Goal: Information Seeking & Learning: Check status

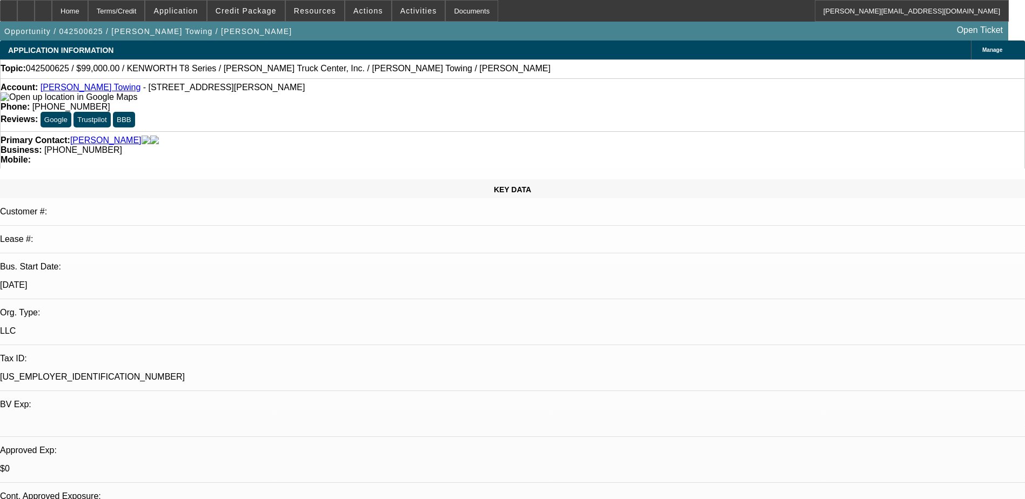
select select "0.1"
select select "2"
select select "0"
select select "0.1"
select select "2"
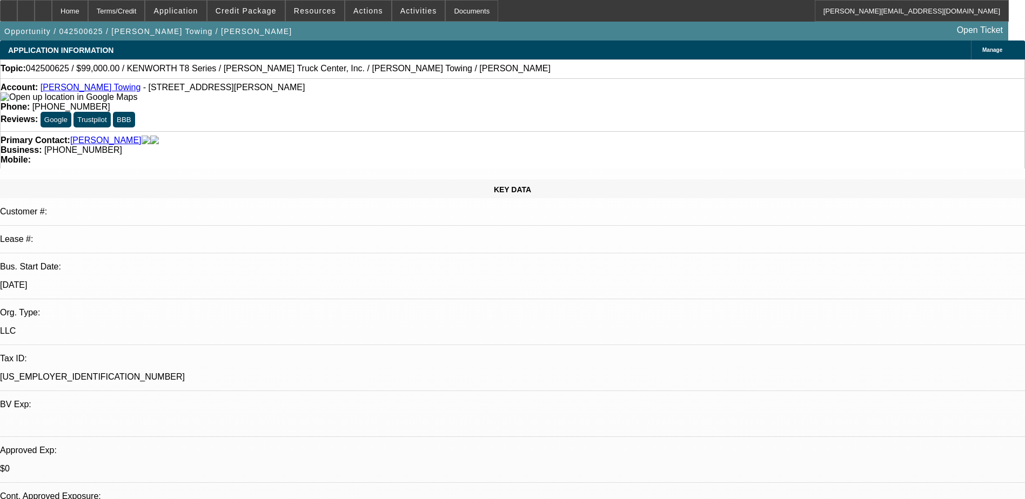
select select "0"
select select "1"
select select "2"
select select "6"
select select "1"
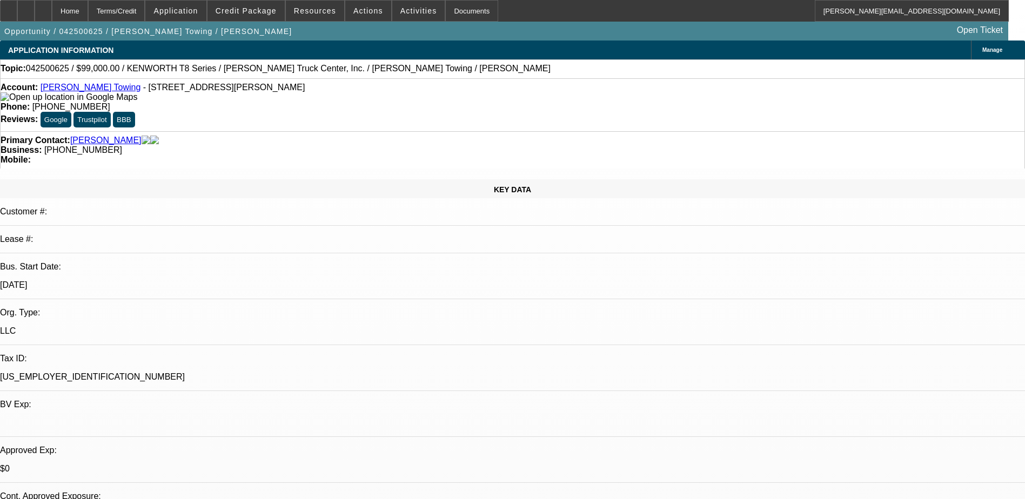
select select "2"
select select "6"
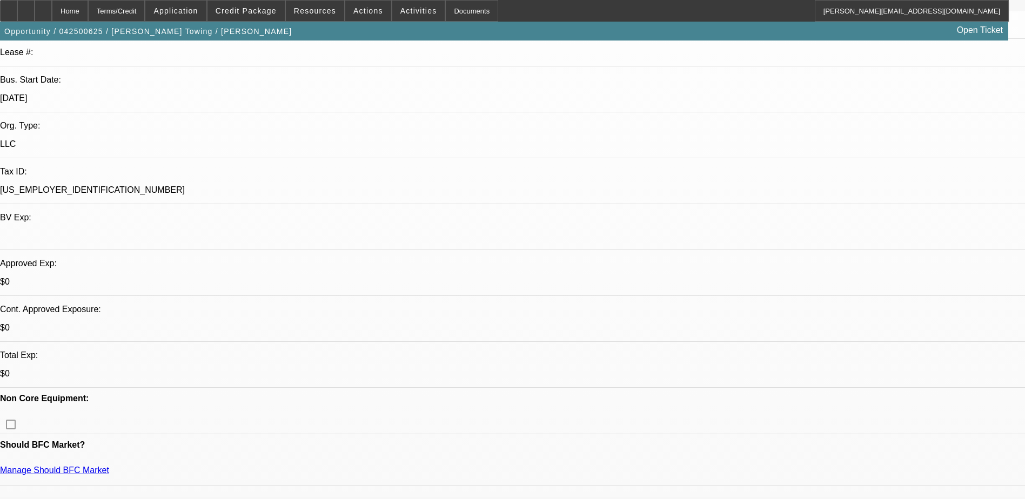
scroll to position [378, 0]
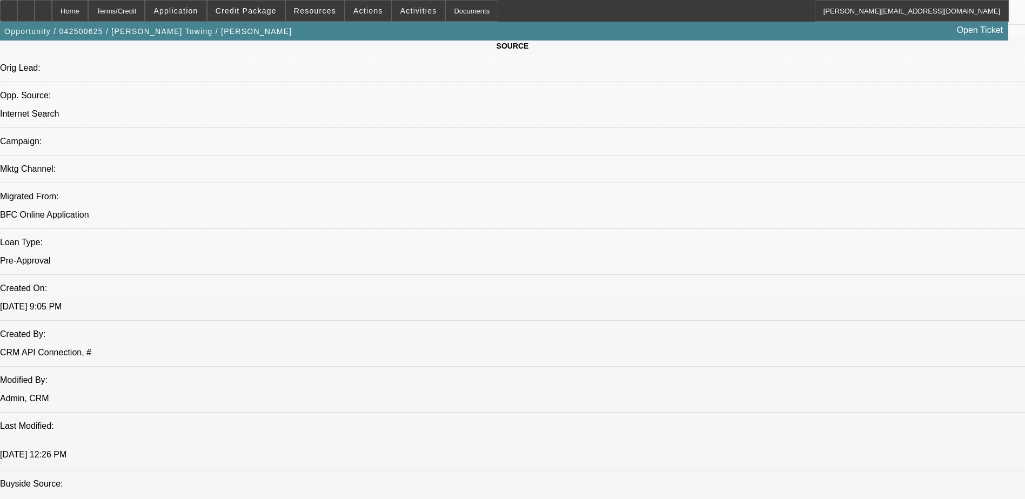
scroll to position [0, 0]
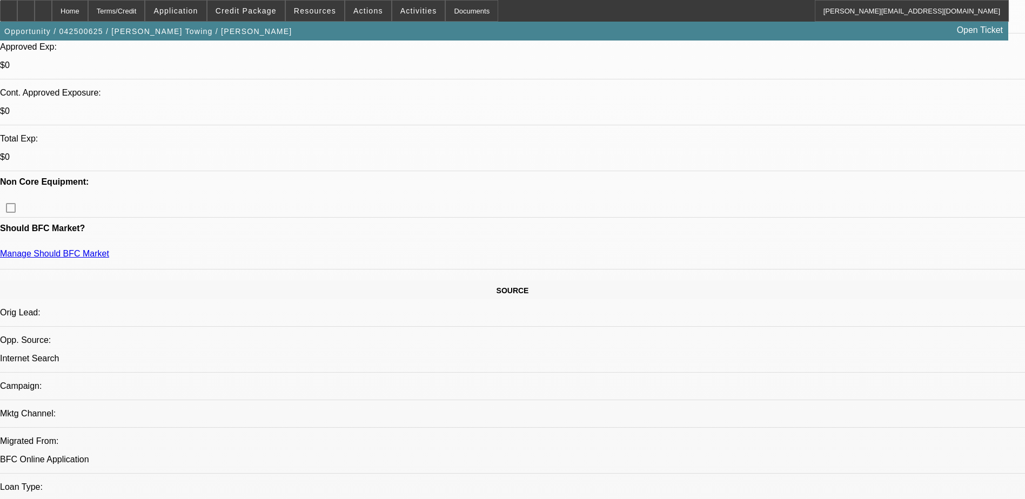
scroll to position [378, 0]
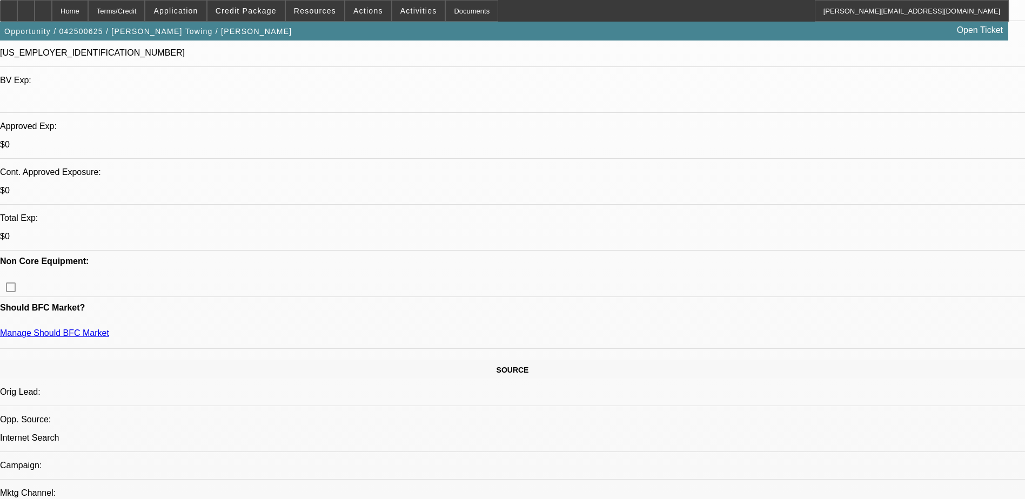
scroll to position [270, 0]
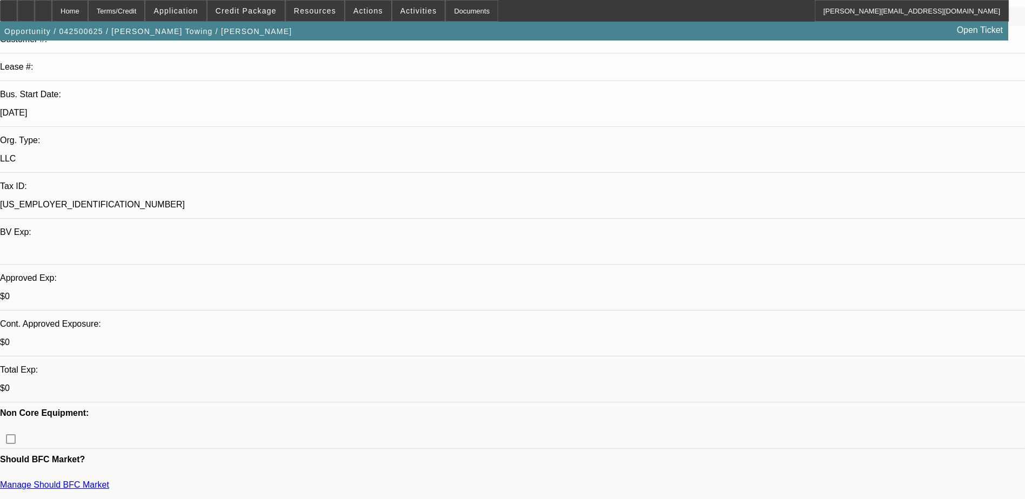
scroll to position [162, 0]
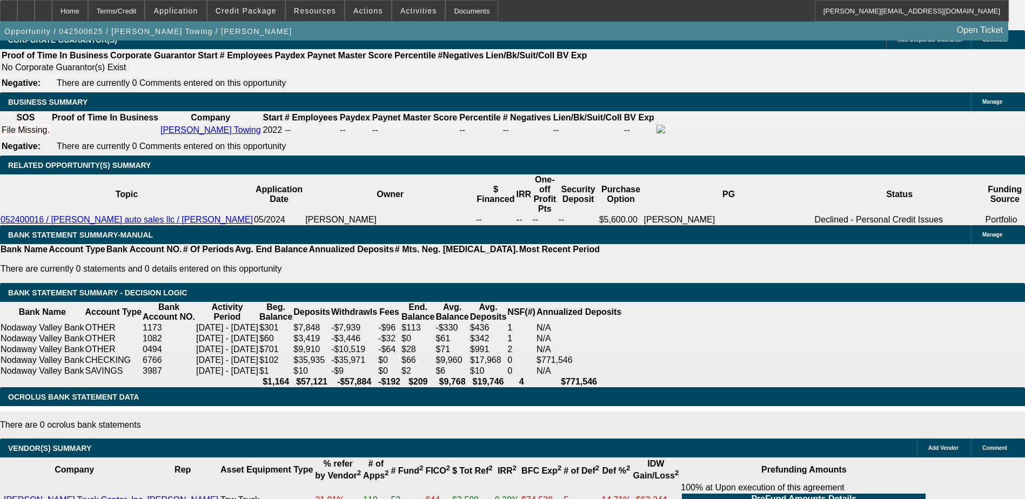
scroll to position [1546, 0]
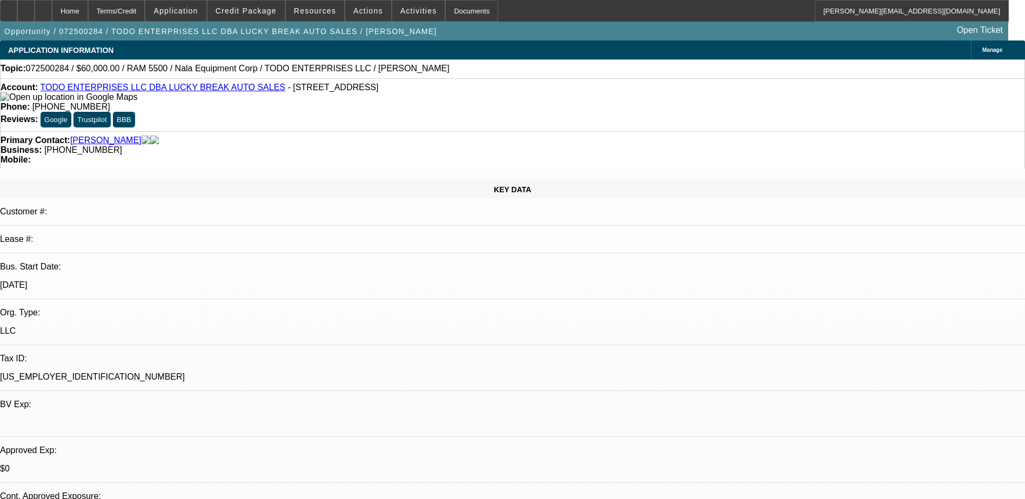
select select "0.15"
select select "2"
select select "0"
select select "0.15"
select select "2"
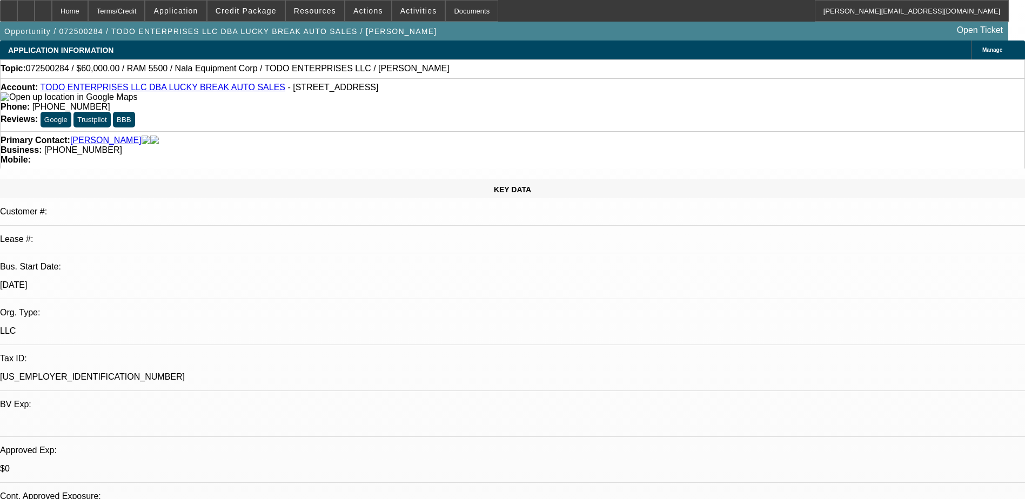
select select "0"
select select "0.15"
select select "2"
select select "0"
select select "0.15"
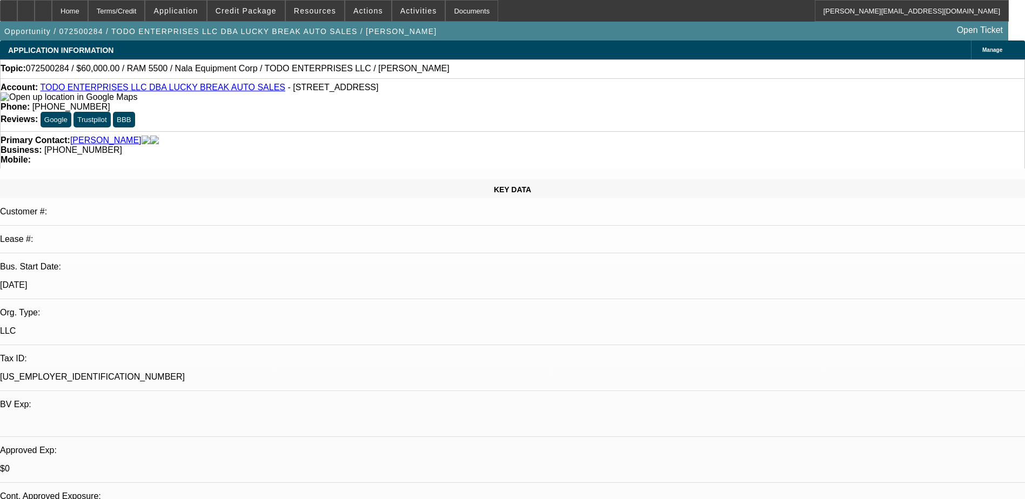
select select "2"
select select "0"
select select "1"
select select "2"
select select "6"
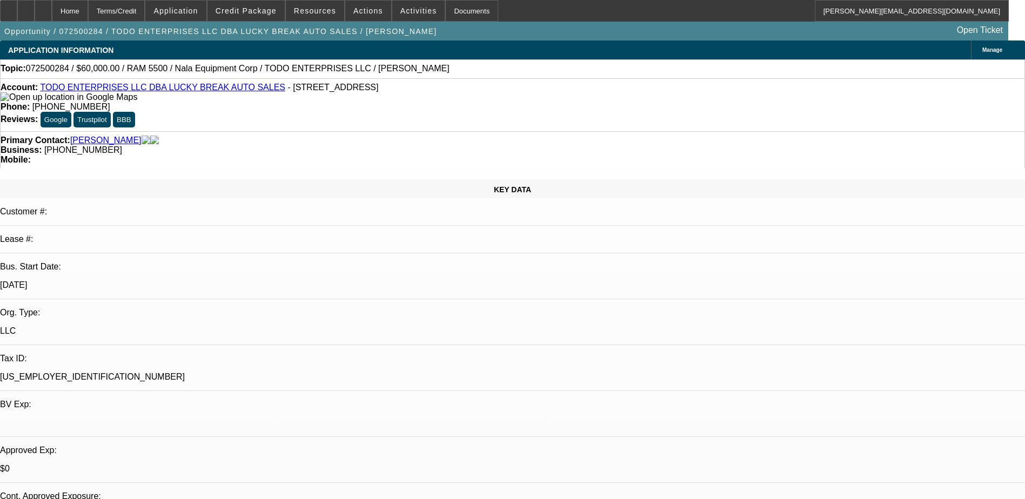
select select "1"
select select "2"
select select "6"
select select "1"
select select "2"
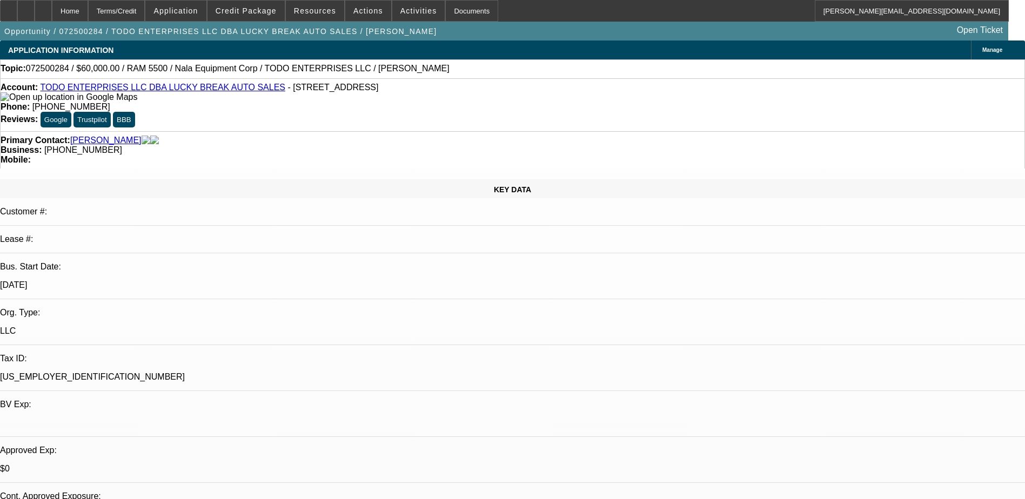
select select "6"
select select "1"
select select "2"
select select "6"
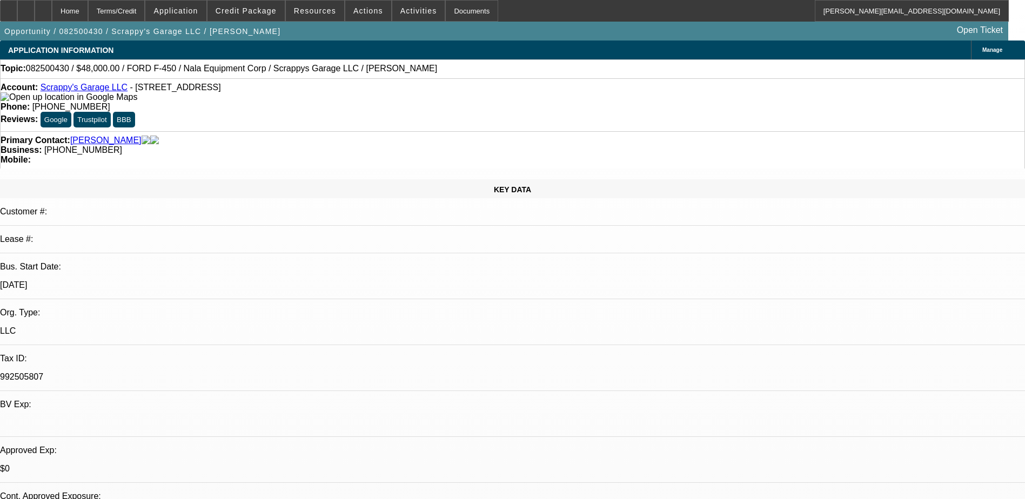
select select "0.2"
select select "2"
select select "0.1"
select select "0"
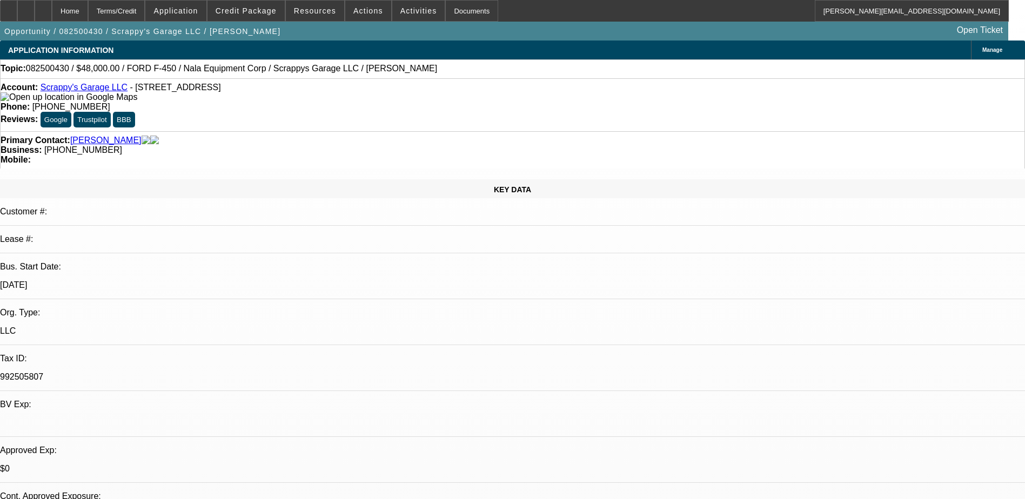
select select "0"
select select "0.1"
select select "1"
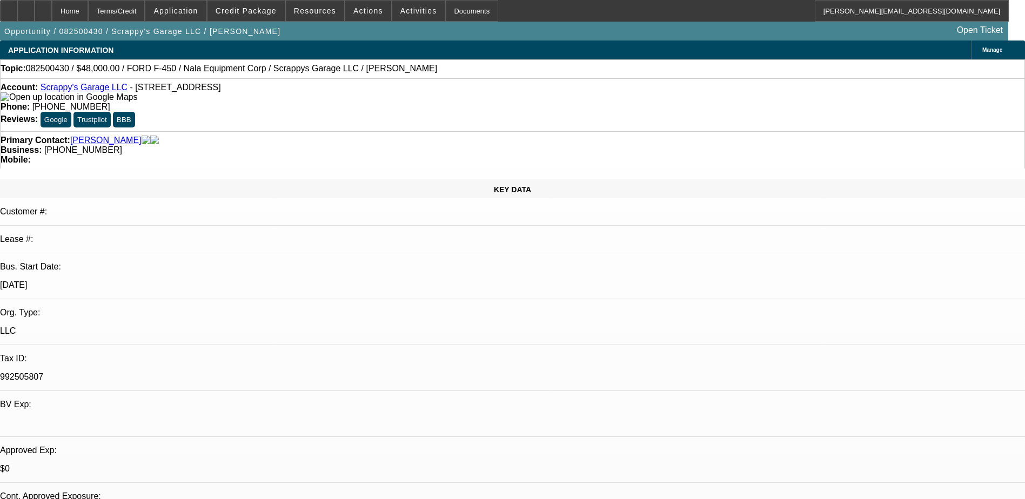
select select "2"
select select "4"
select select "1"
select select "6"
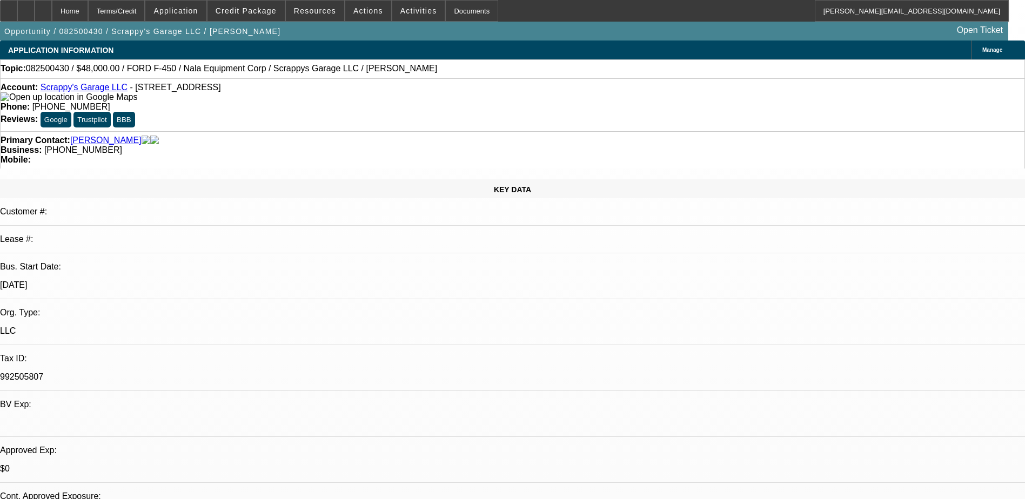
select select "1"
select select "2"
select select "4"
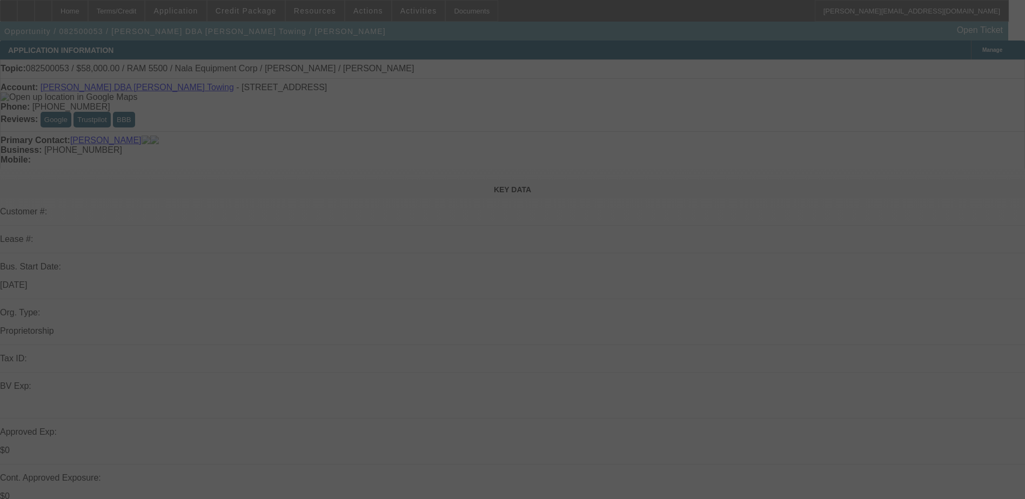
select select "0"
select select "2"
select select "0.1"
select select "4"
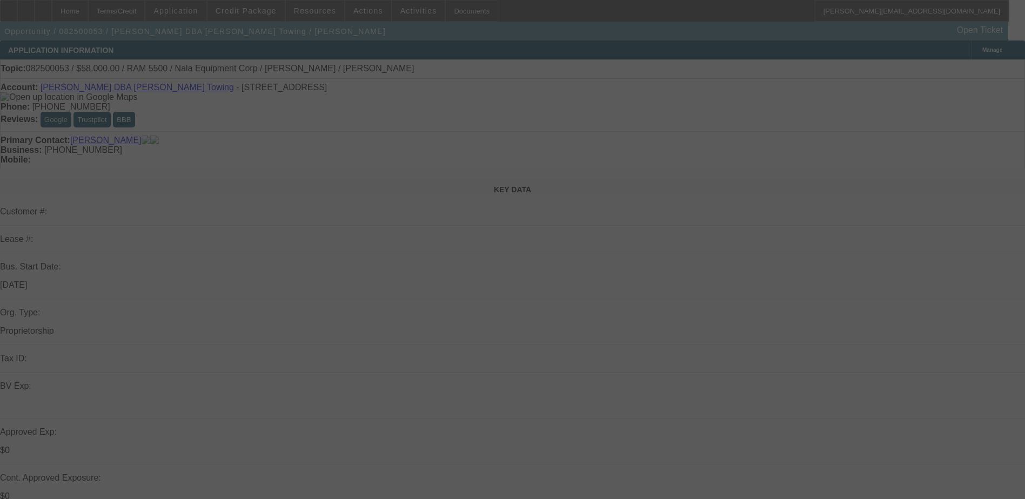
select select "0.2"
select select "2"
select select "0.1"
select select "4"
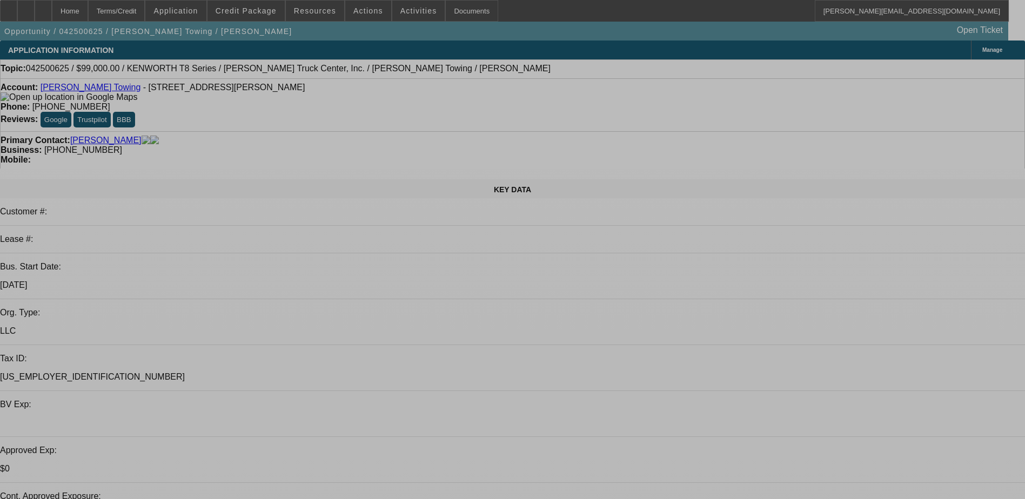
select select "0.1"
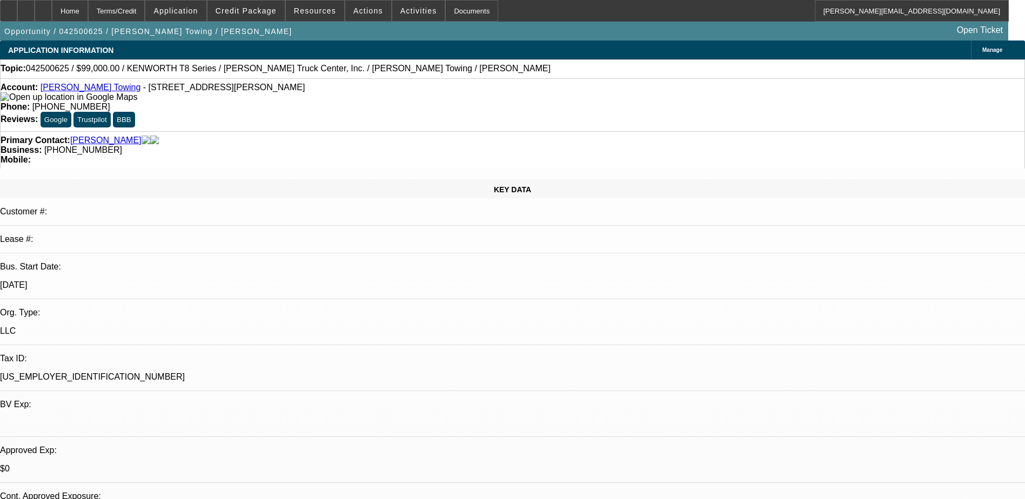
select select "2"
select select "0"
select select "0.1"
select select "2"
select select "0"
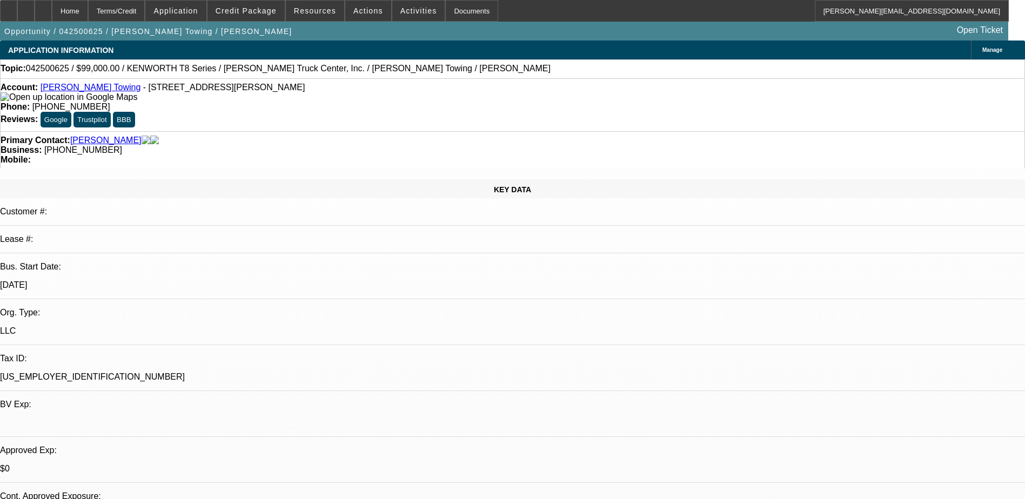
select select "1"
select select "2"
select select "6"
select select "1"
select select "2"
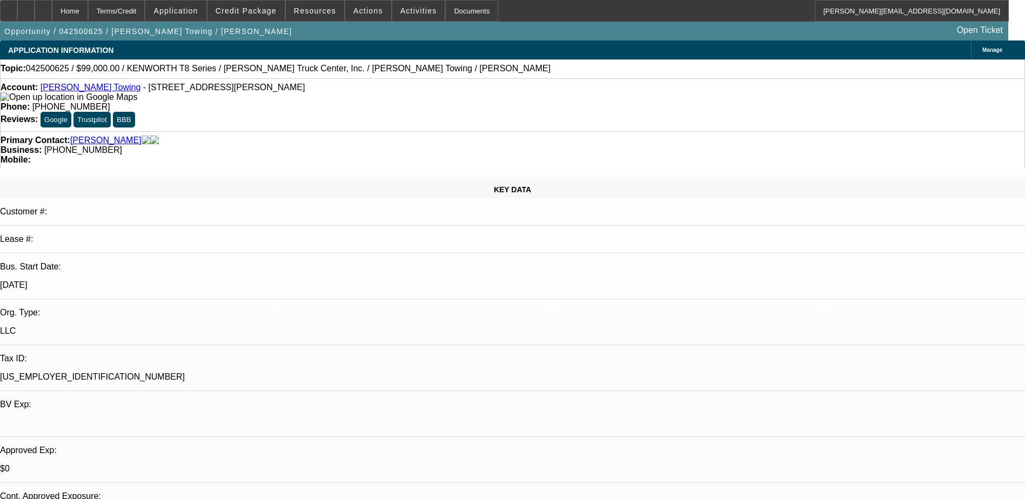
select select "6"
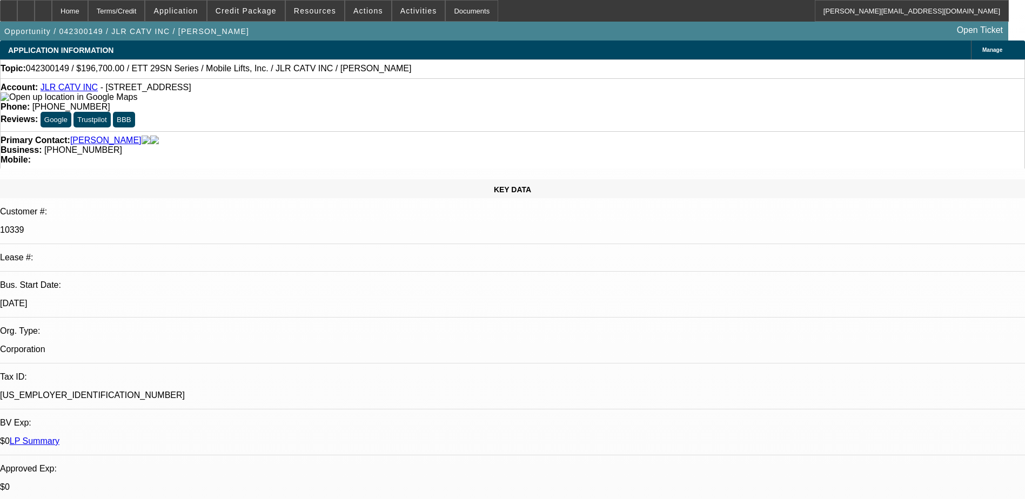
select select "0"
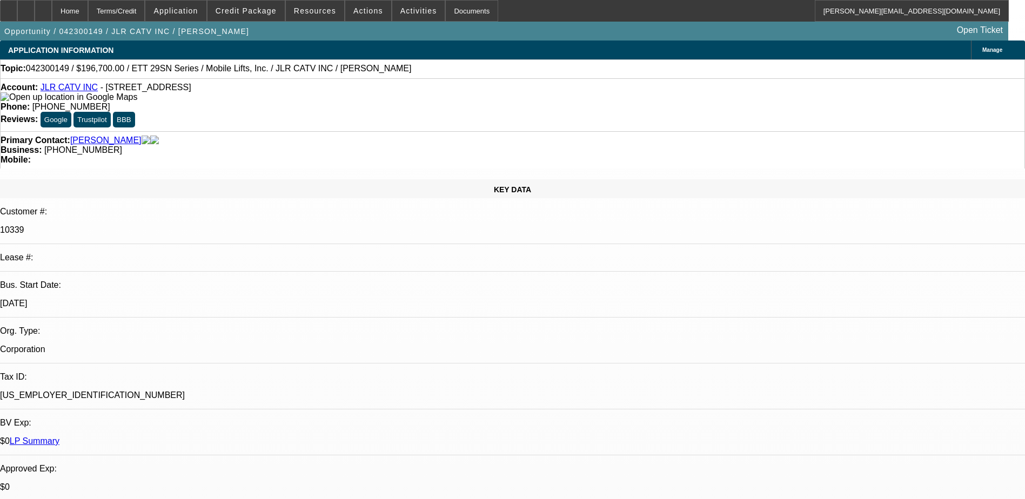
select select "0"
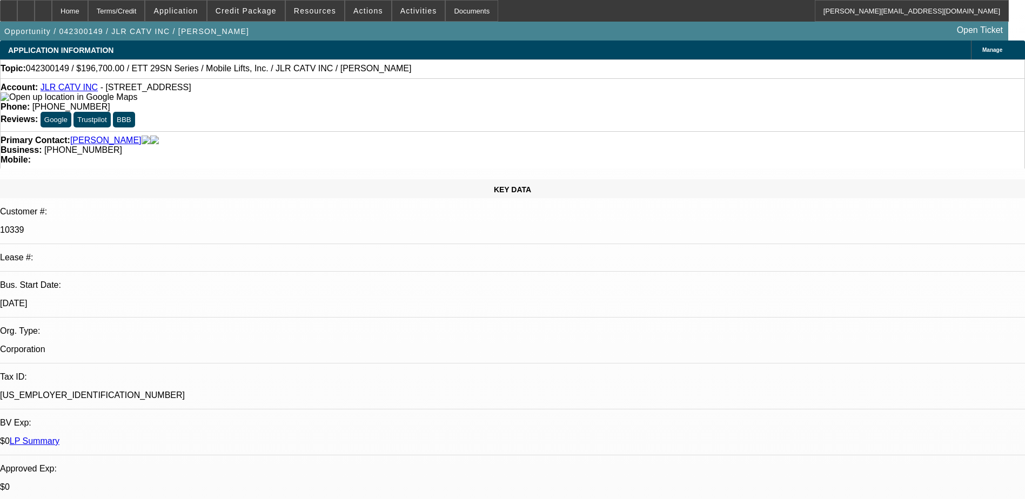
select select "0"
select select "1"
select select "6"
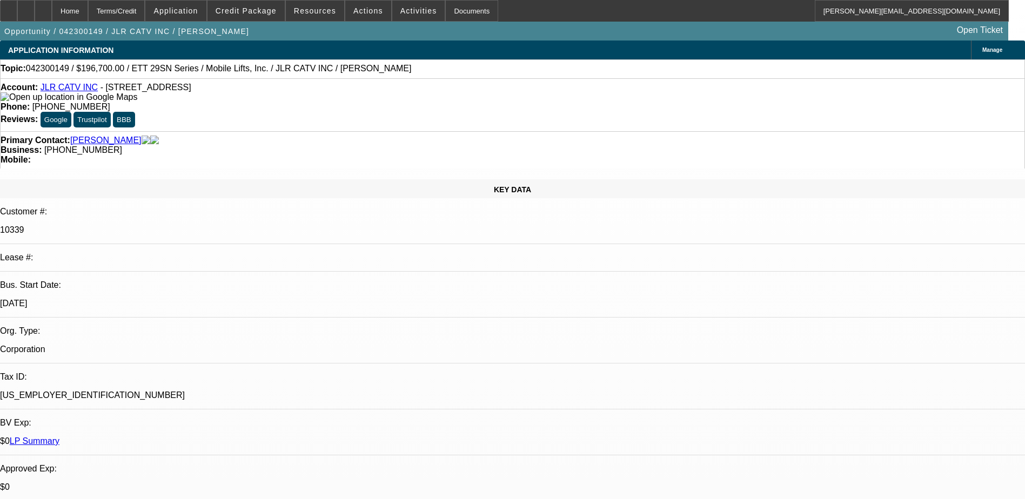
select select "1"
select select "6"
select select "1"
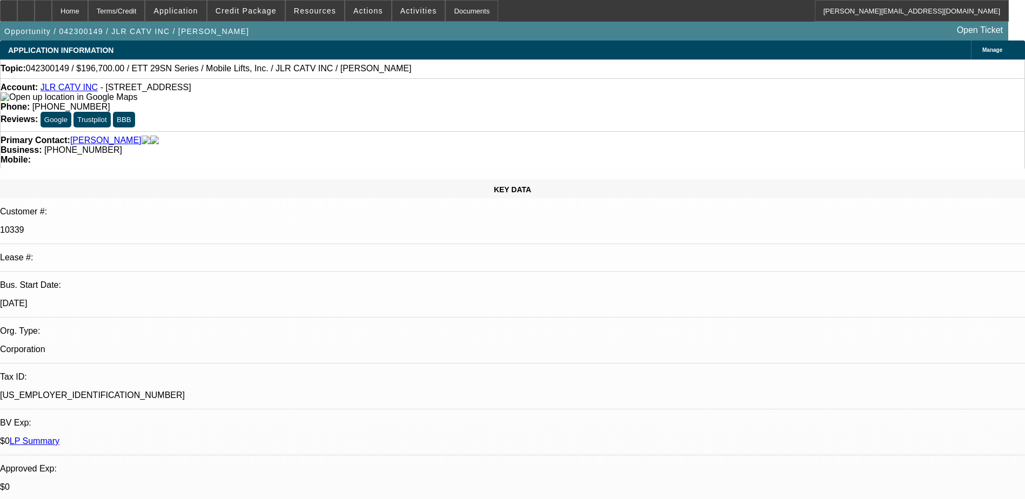
select select "6"
select select "1"
select select "6"
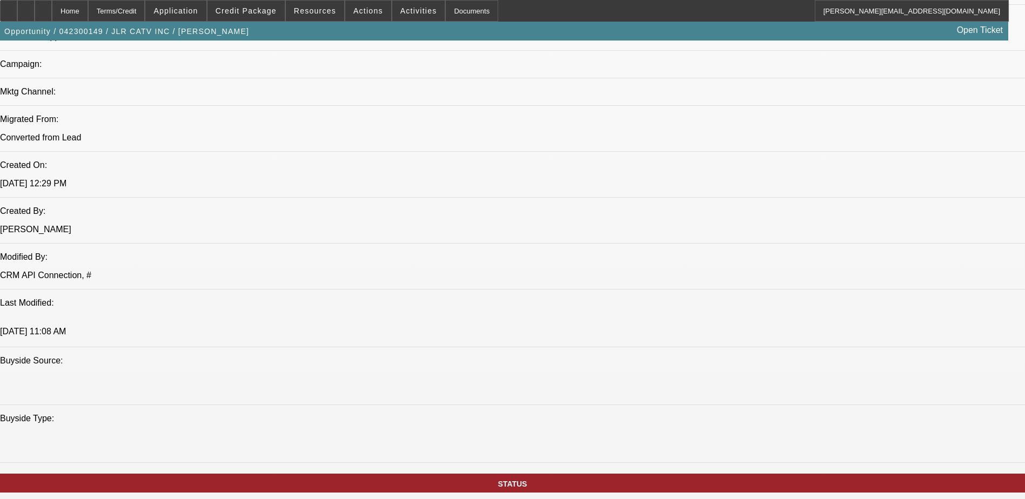
scroll to position [676, 0]
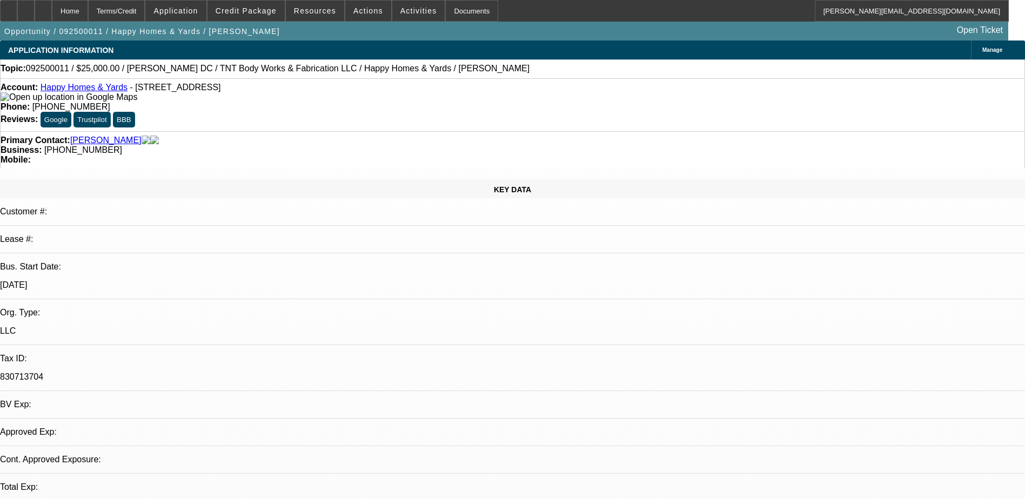
select select "0"
select select "2"
select select "0"
select select "2"
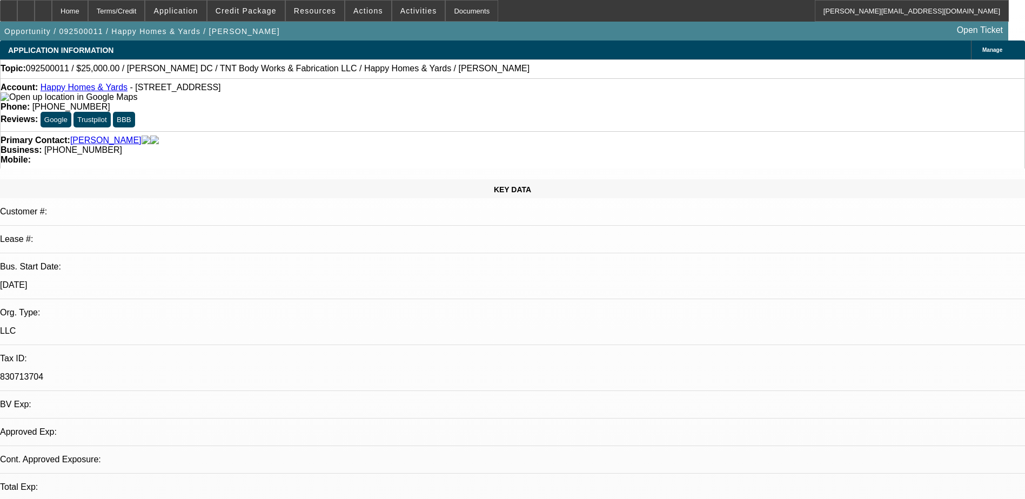
select select "0"
select select "1"
select select "2"
select select "6"
select select "1"
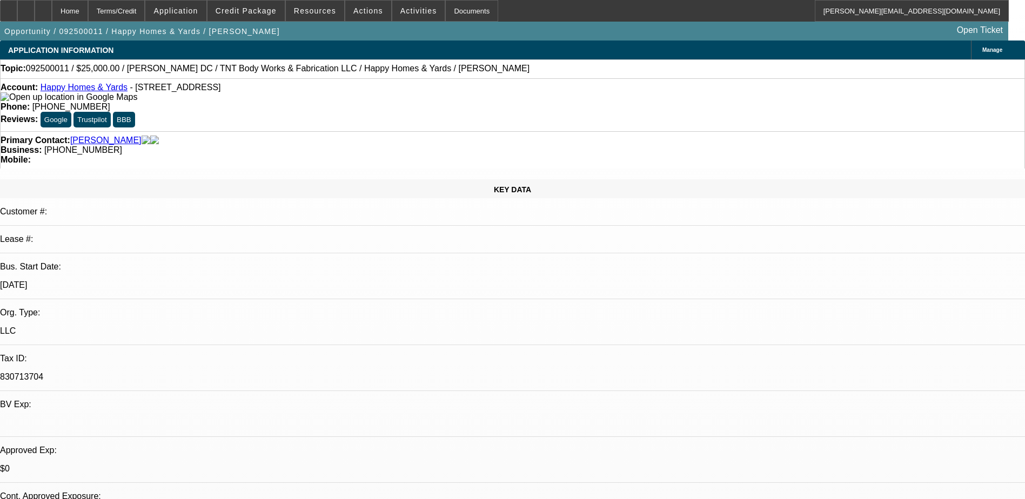
select select "2"
select select "6"
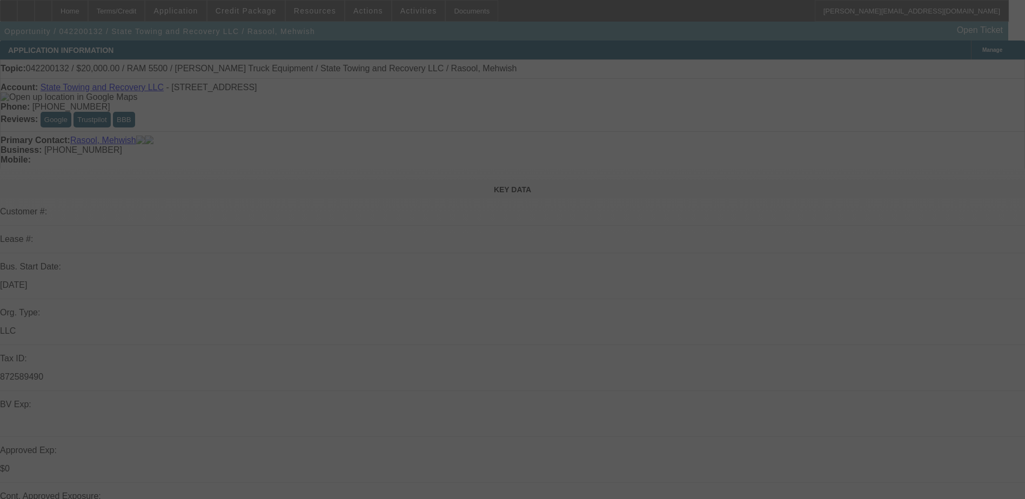
select select "0"
select select "2"
select select "0.1"
select select "0"
select select "2"
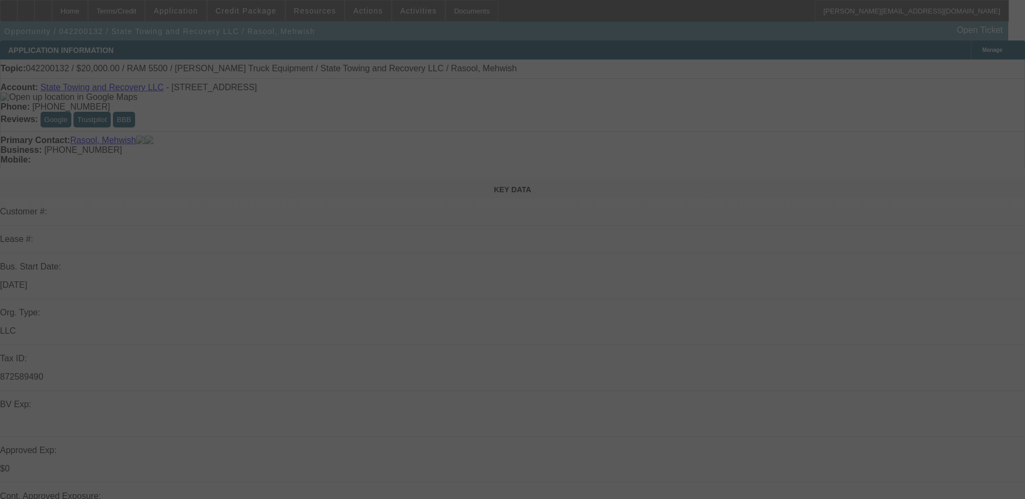
select select "0.1"
select select "0"
select select "2"
select select "0.1"
select select "0"
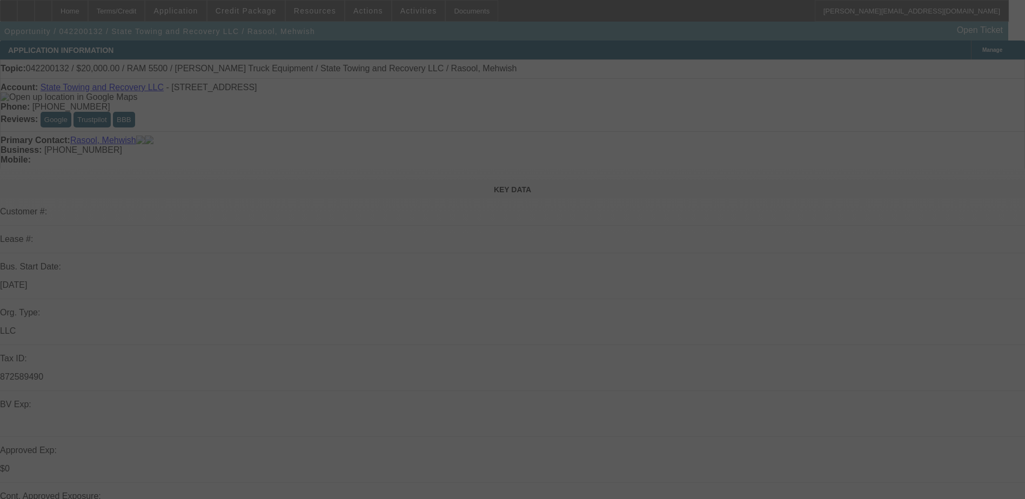
select select "2"
select select "0.1"
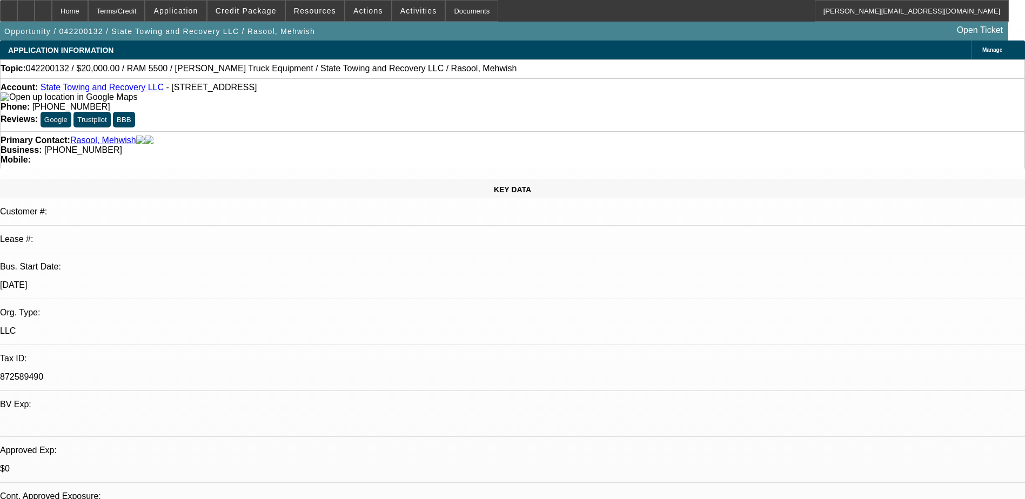
select select "1"
select select "2"
select select "4"
select select "1"
select select "2"
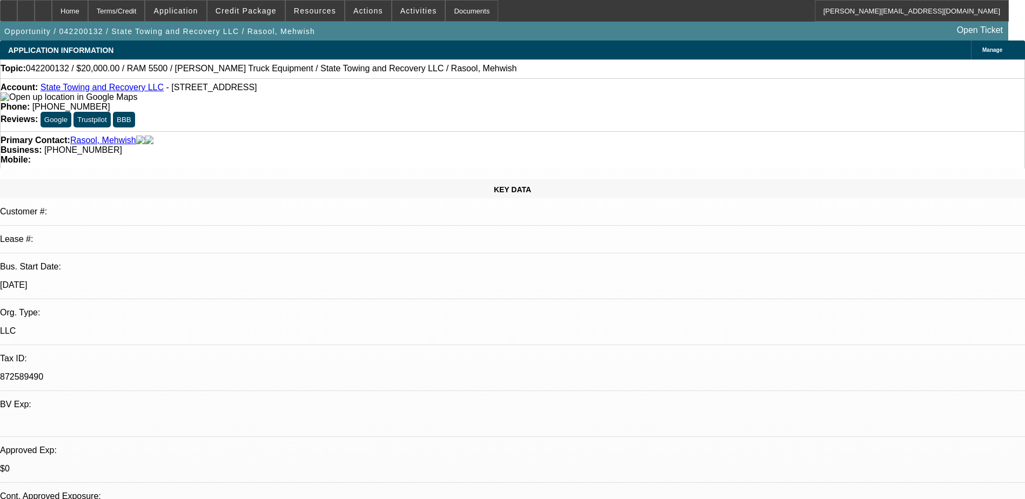
select select "4"
select select "1"
select select "2"
select select "4"
select select "1"
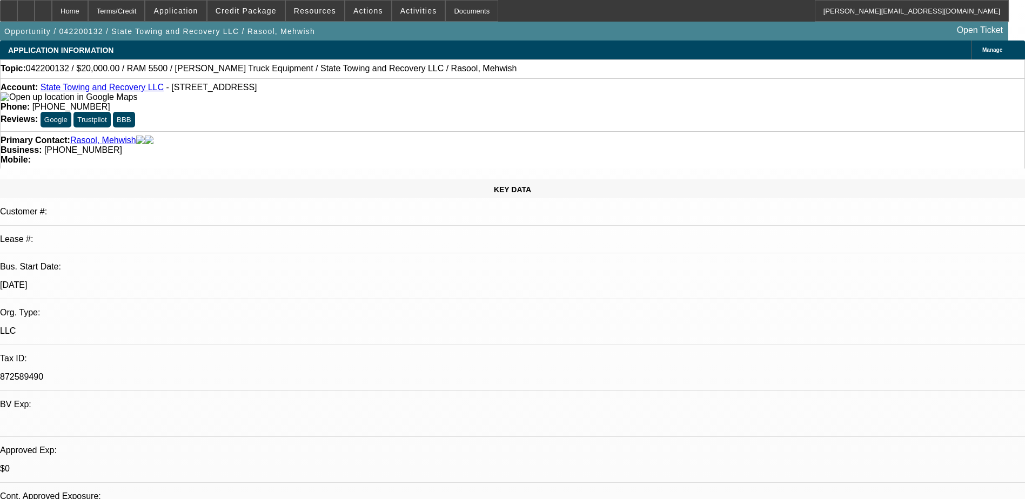
select select "2"
select select "4"
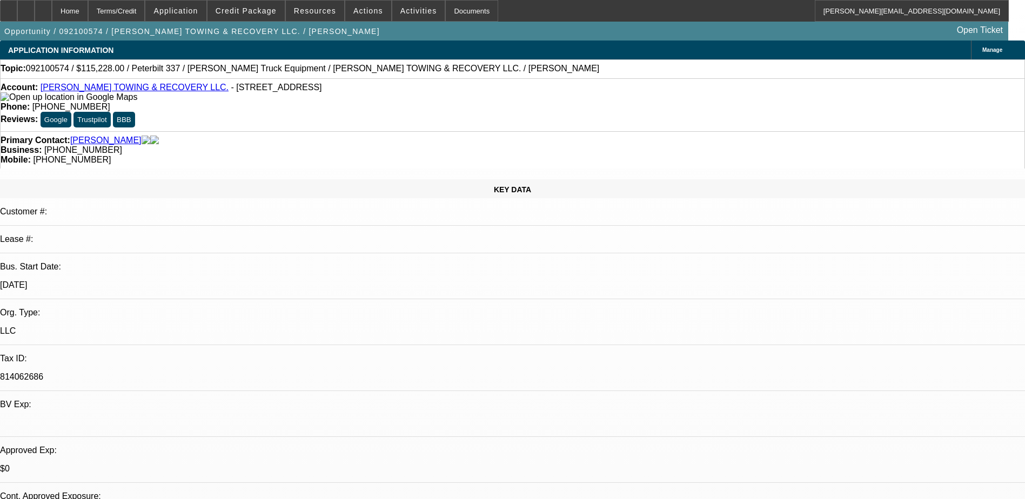
select select "0"
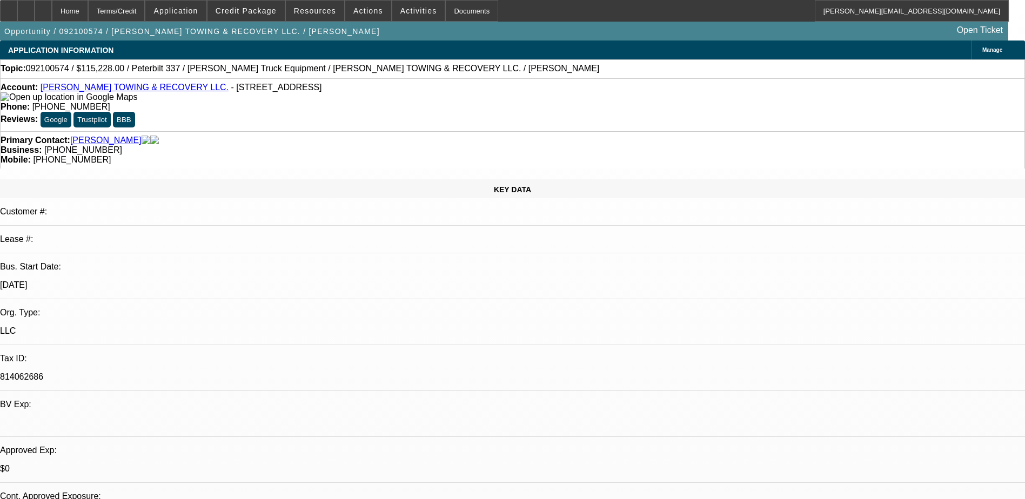
select select "0"
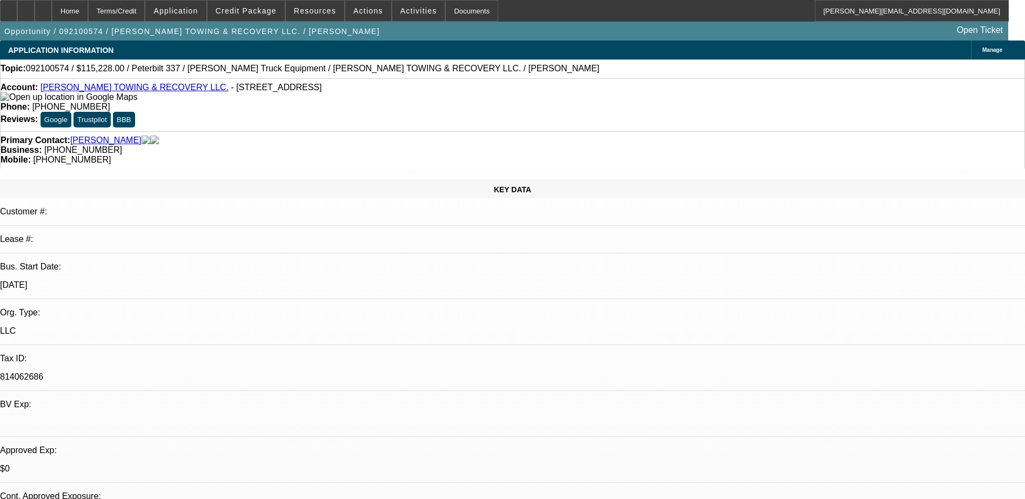
select select "0"
select select "1"
select select "6"
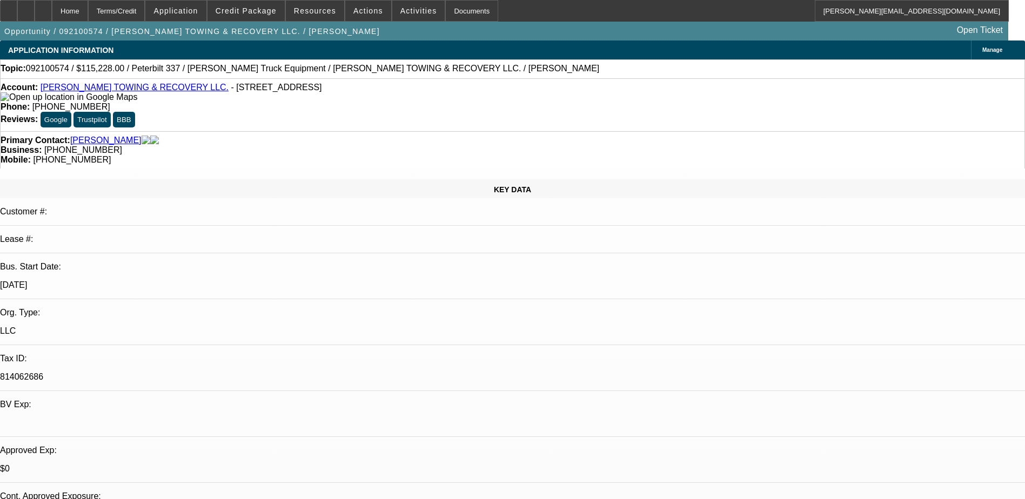
select select "1"
select select "6"
select select "1"
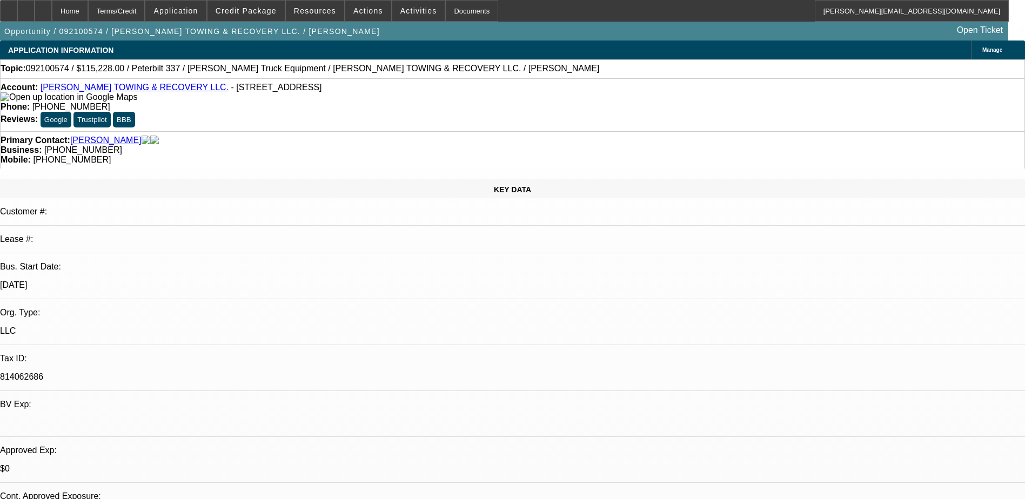
select select "6"
select select "1"
select select "6"
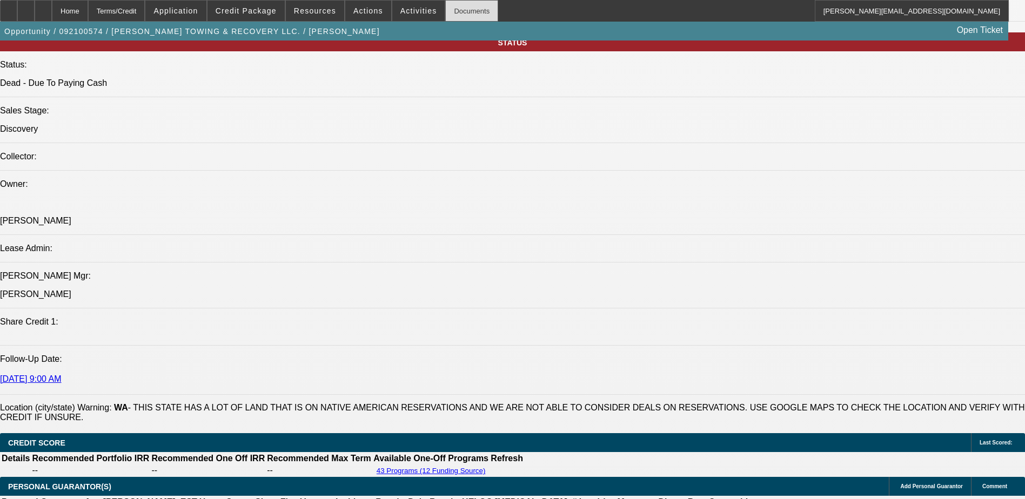
scroll to position [1081, 0]
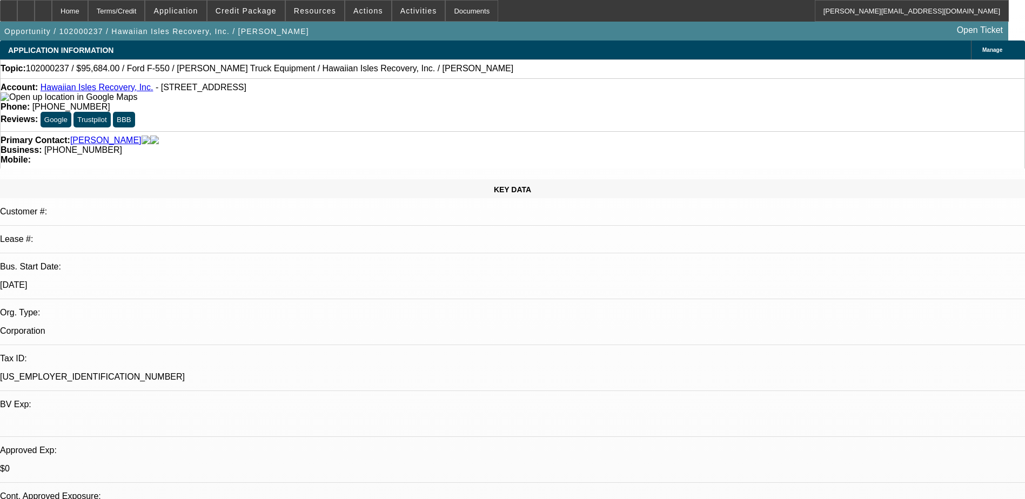
select select "0"
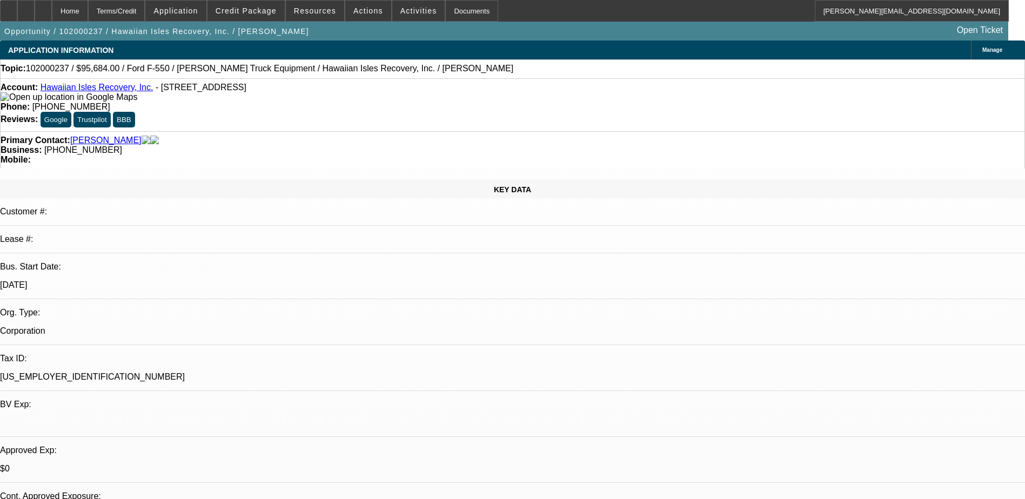
select select "0"
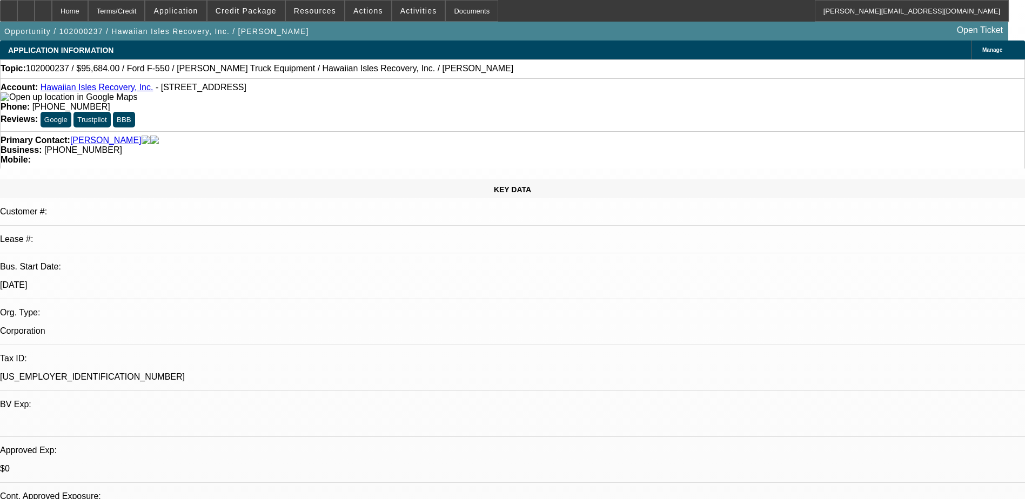
select select "0"
select select "1"
select select "2"
select select "6"
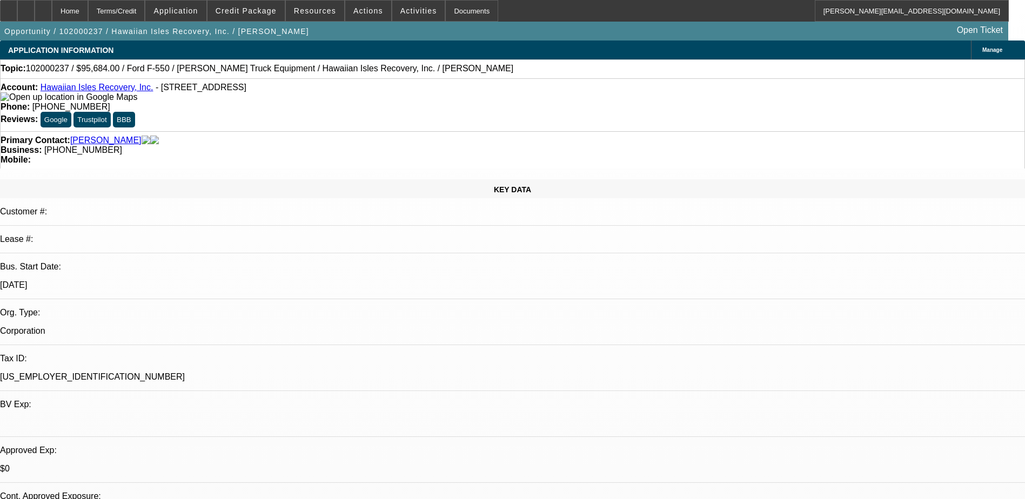
select select "1"
select select "2"
select select "6"
select select "1"
select select "2"
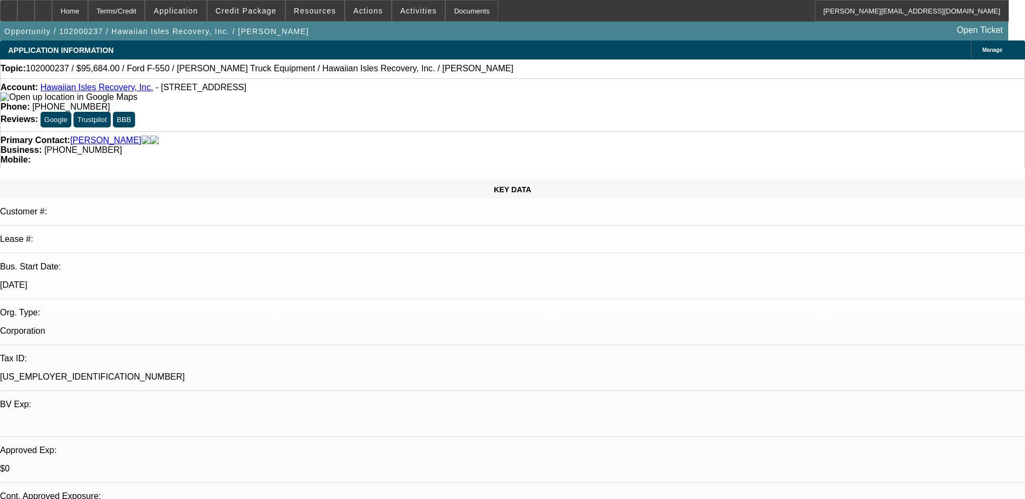
select select "6"
select select "1"
select select "2"
select select "6"
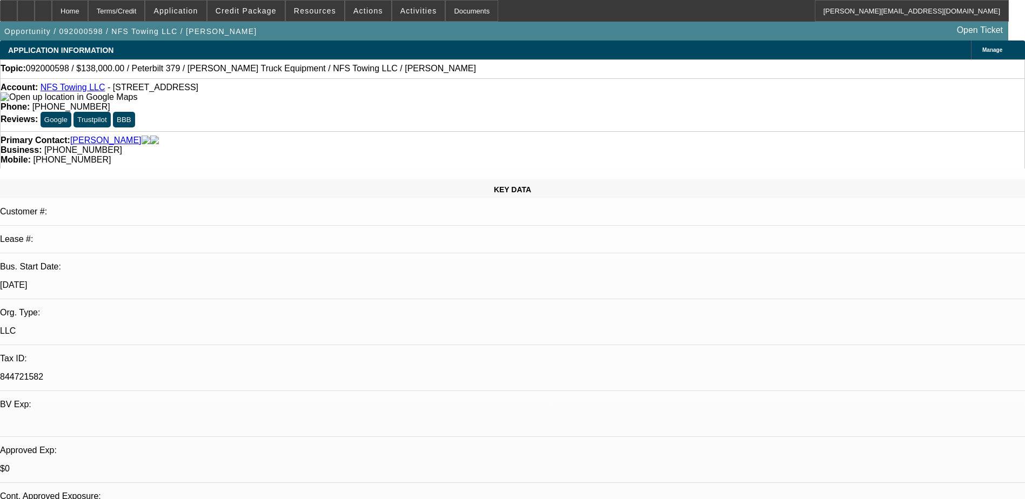
select select "0"
select select "0.1"
select select "0"
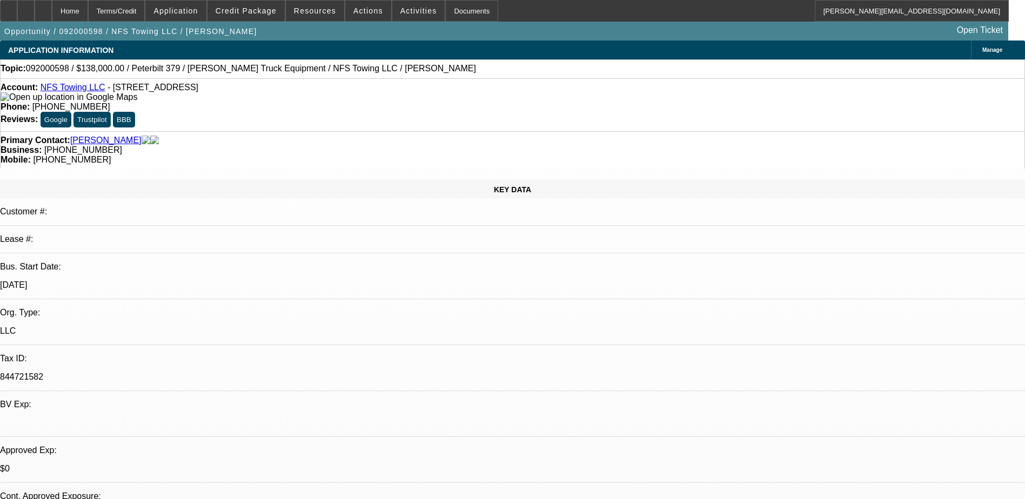
select select "2"
select select "0.1"
select select "0"
select select "0.1"
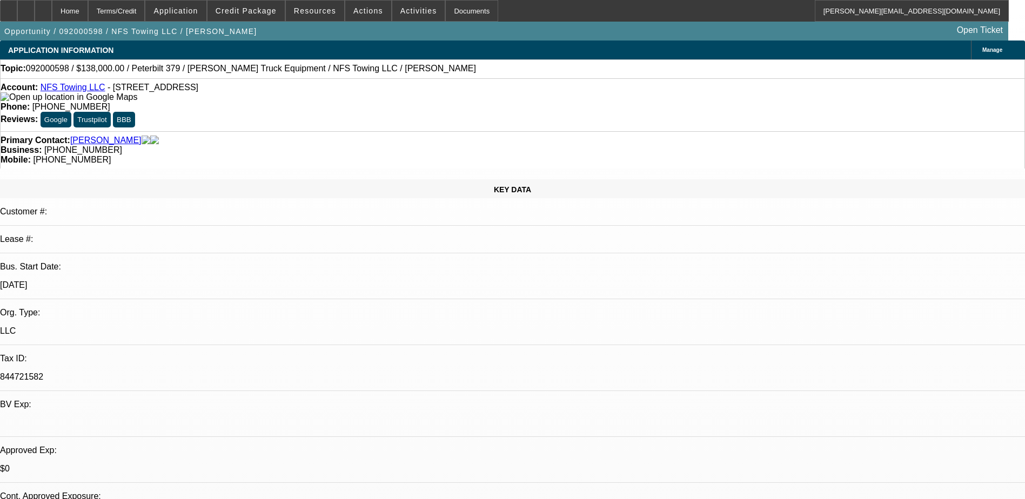
select select "1"
select select "2"
select select "6"
select select "1"
select select "2"
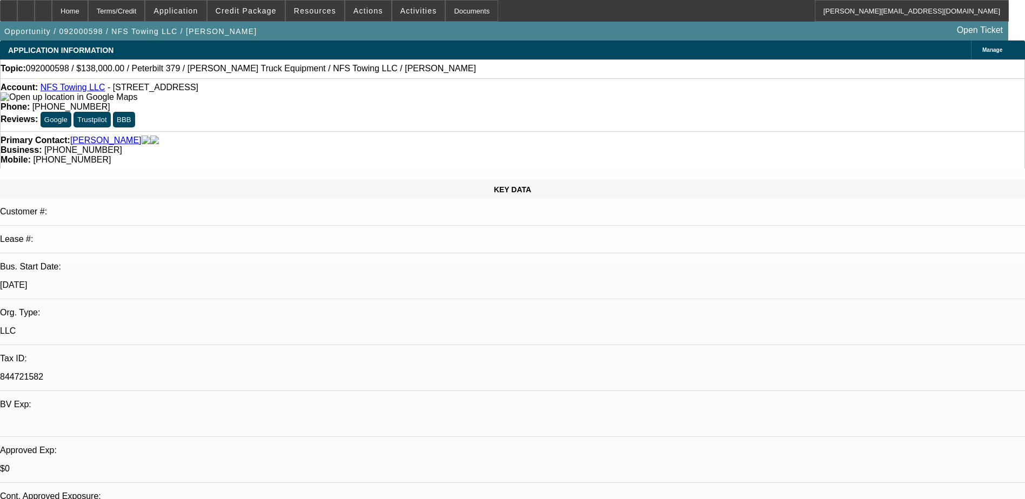
select select "4"
select select "1"
select select "2"
select select "4"
select select "1"
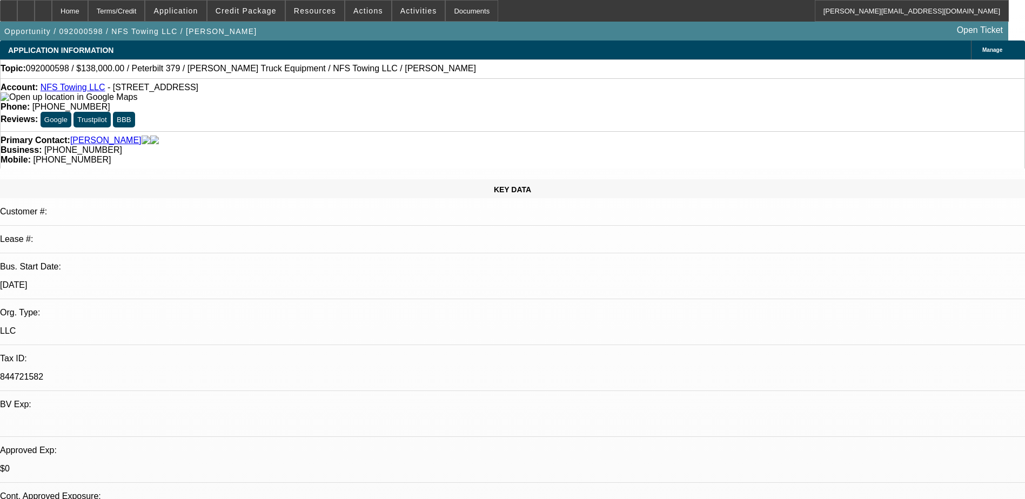
select select "2"
select select "4"
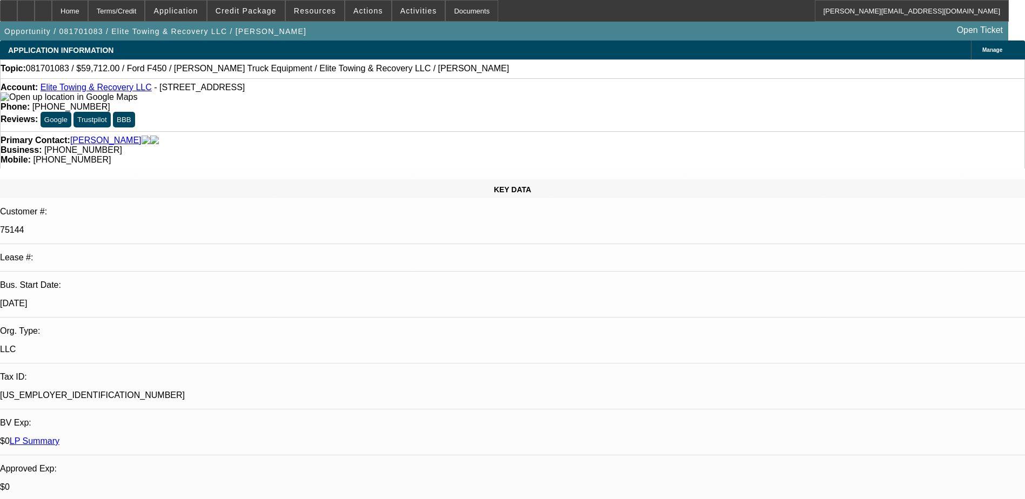
select select "0"
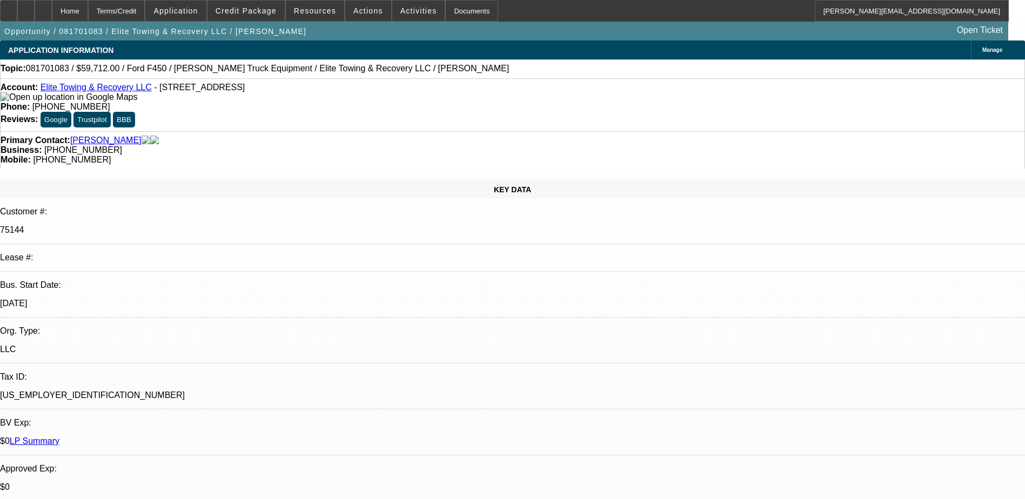
select select "0"
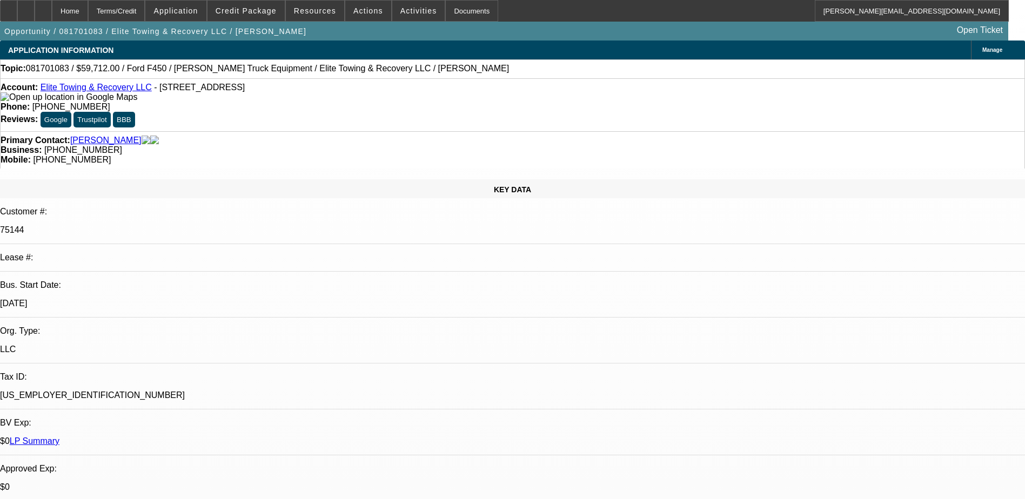
select select "0"
select select "1"
select select "2"
select select "6"
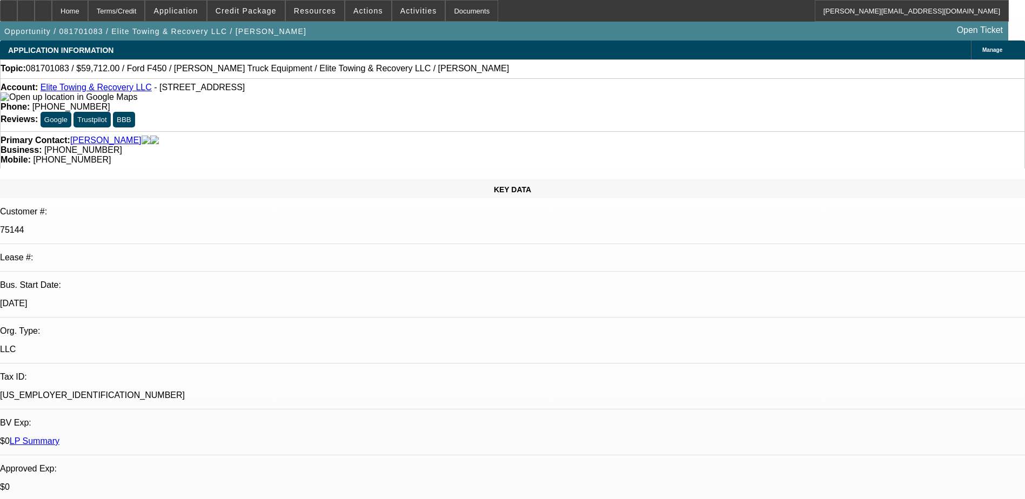
select select "1"
select select "2"
select select "6"
select select "1"
select select "2"
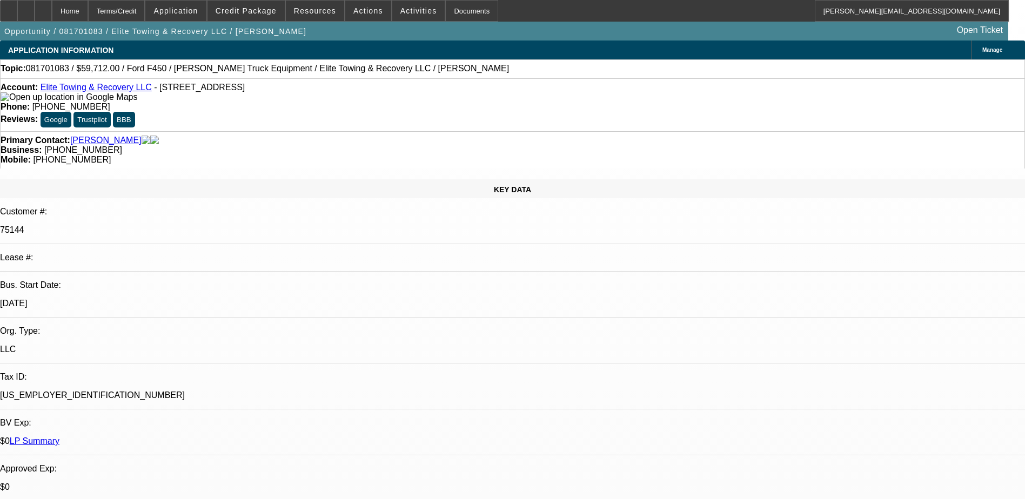
select select "6"
select select "1"
select select "2"
select select "6"
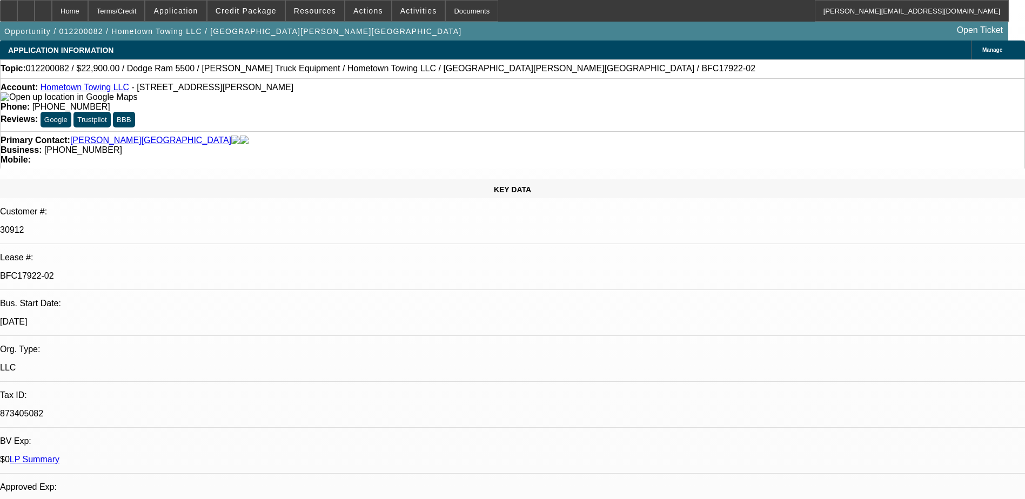
select select "0"
select select "2"
select select "0.1"
select select "0"
select select "2"
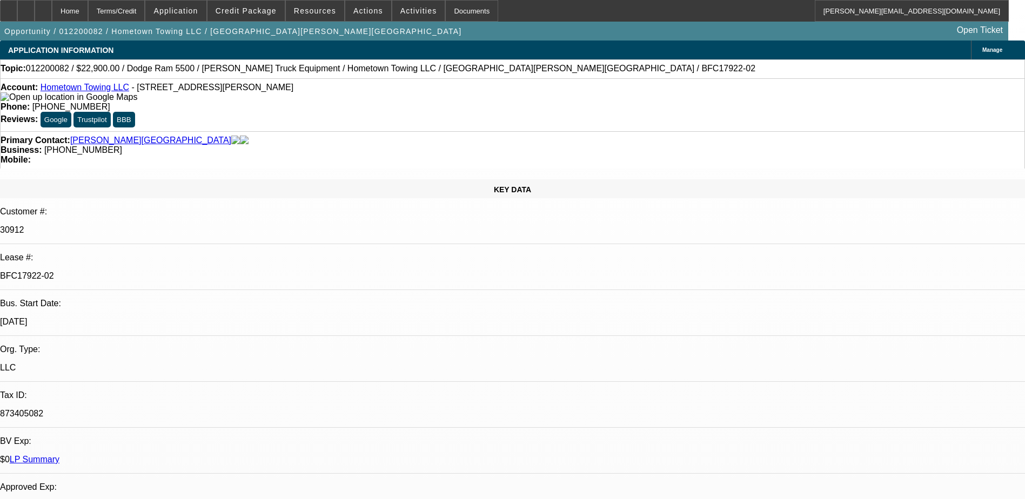
select select "0.1"
select select "0"
select select "2"
select select "0.1"
select select "0"
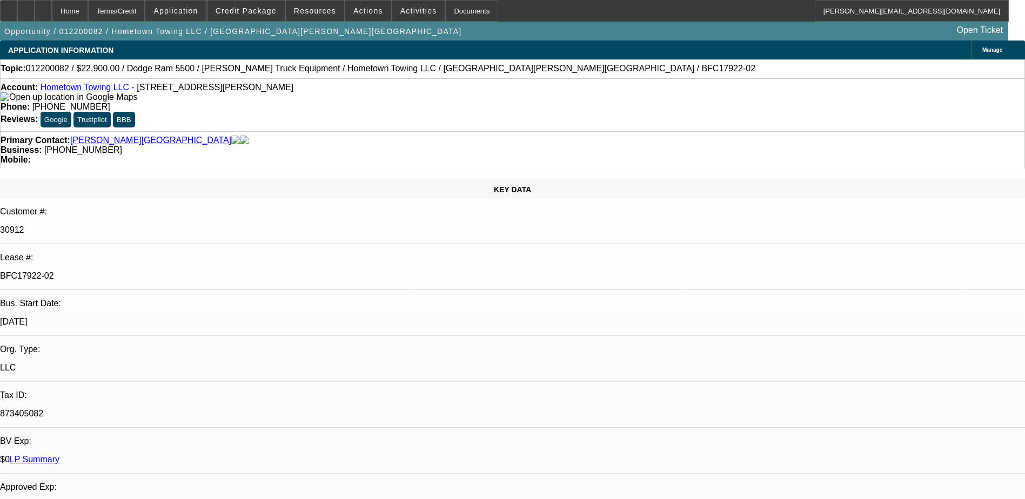
select select "2"
select select "0.1"
select select "1"
select select "2"
select select "4"
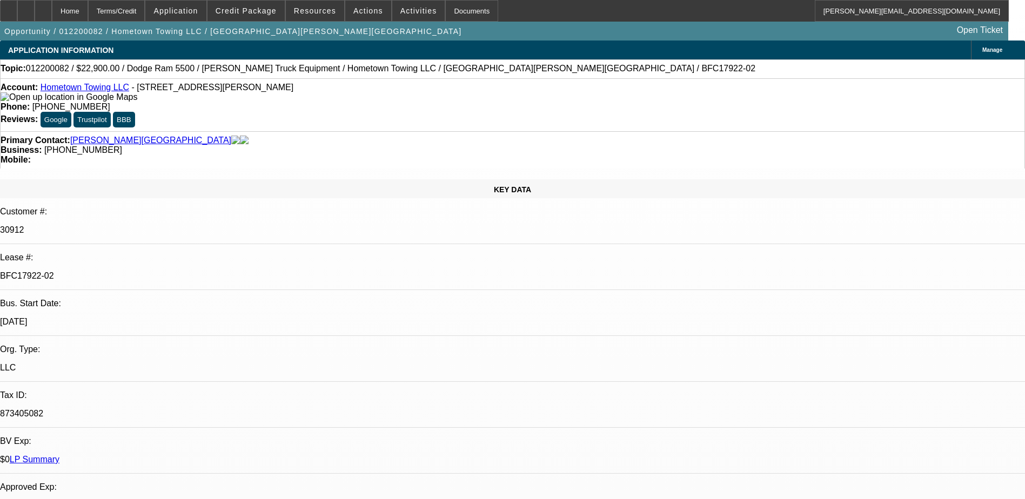
select select "1"
select select "2"
select select "4"
select select "1"
select select "2"
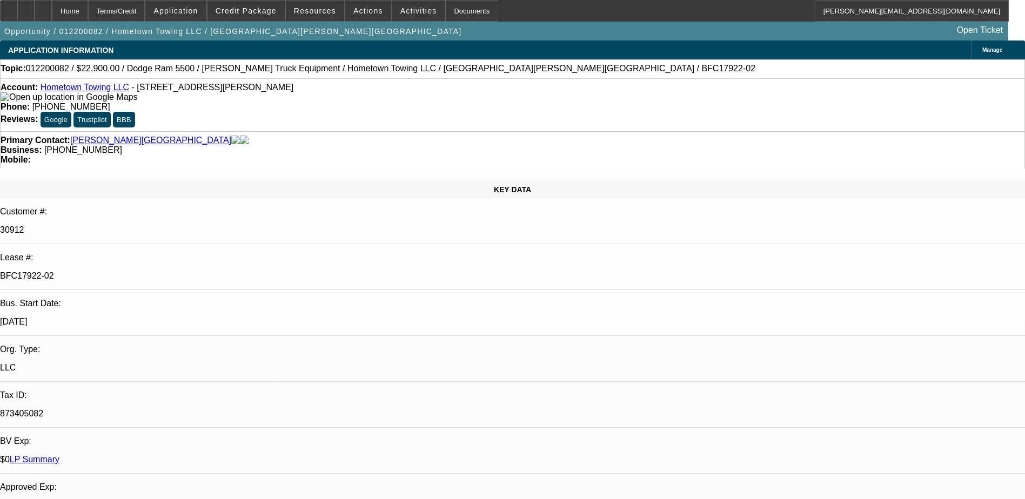
select select "4"
select select "1"
select select "2"
select select "4"
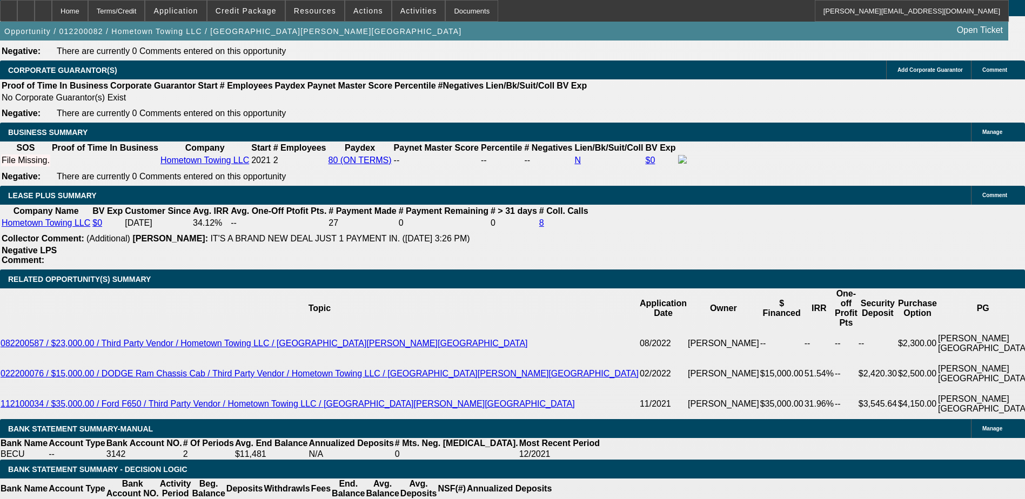
scroll to position [1603, 0]
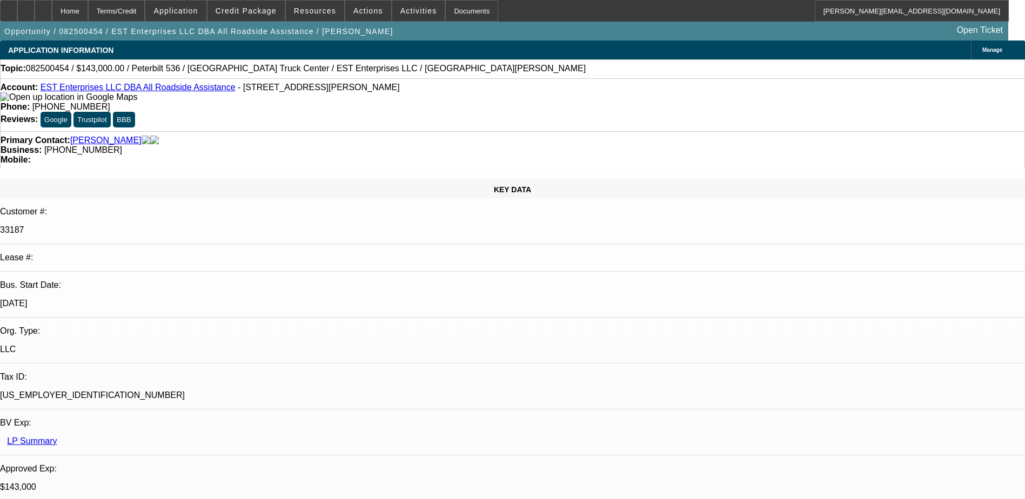
select select "0"
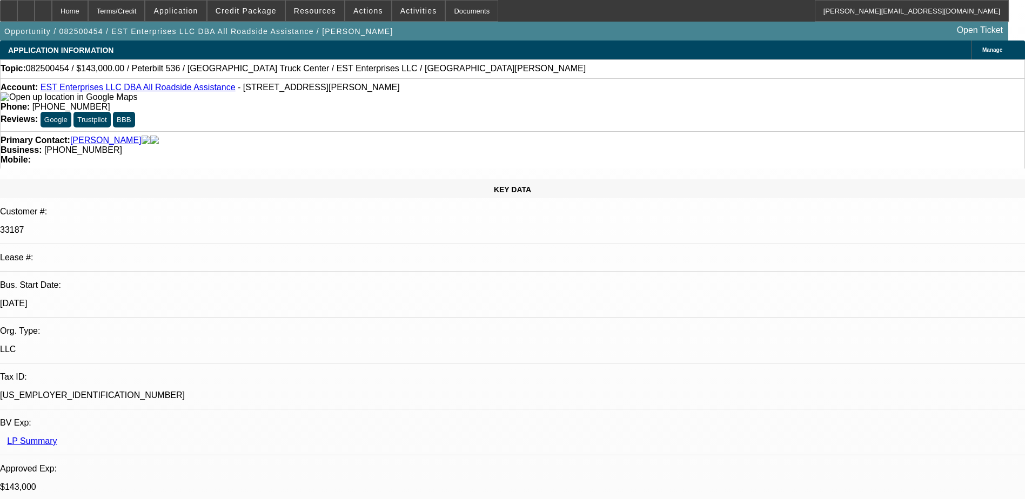
select select "0"
select select "2"
select select "0"
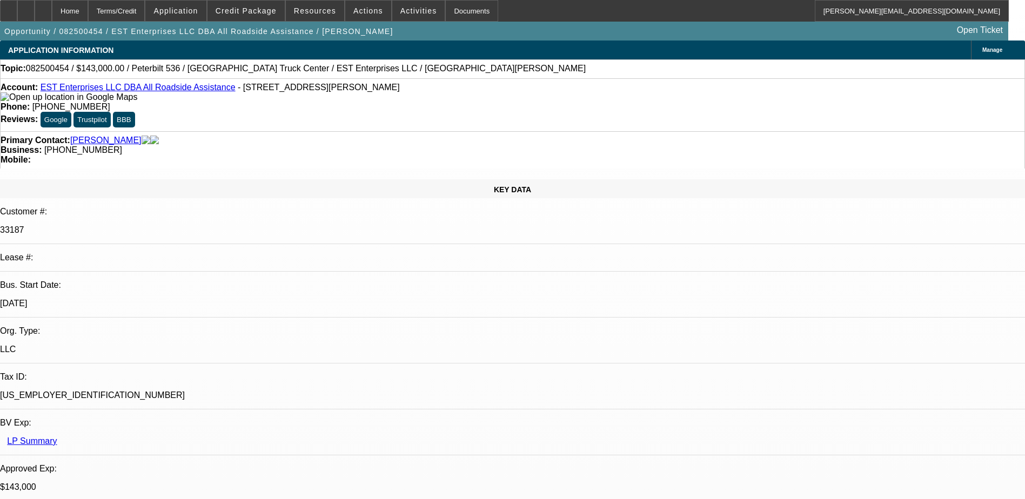
select select "2"
select select "0.1"
select select "1"
select select "2"
select select "6"
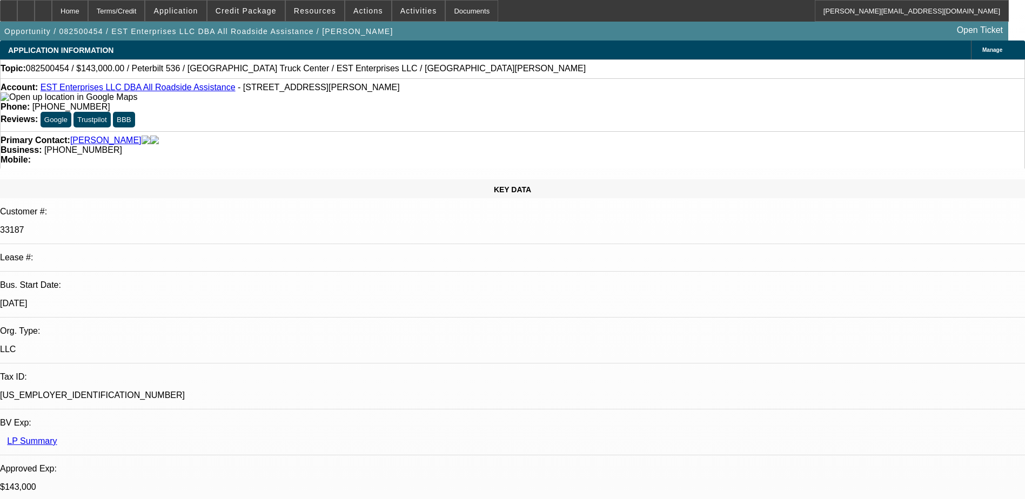
select select "1"
select select "2"
select select "6"
select select "1"
select select "2"
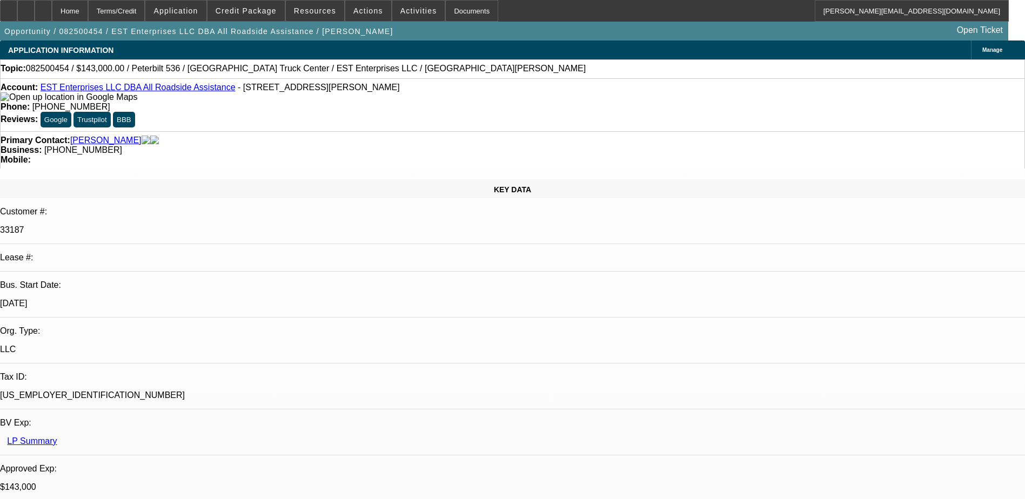
select select "6"
select select "1"
select select "2"
select select "4"
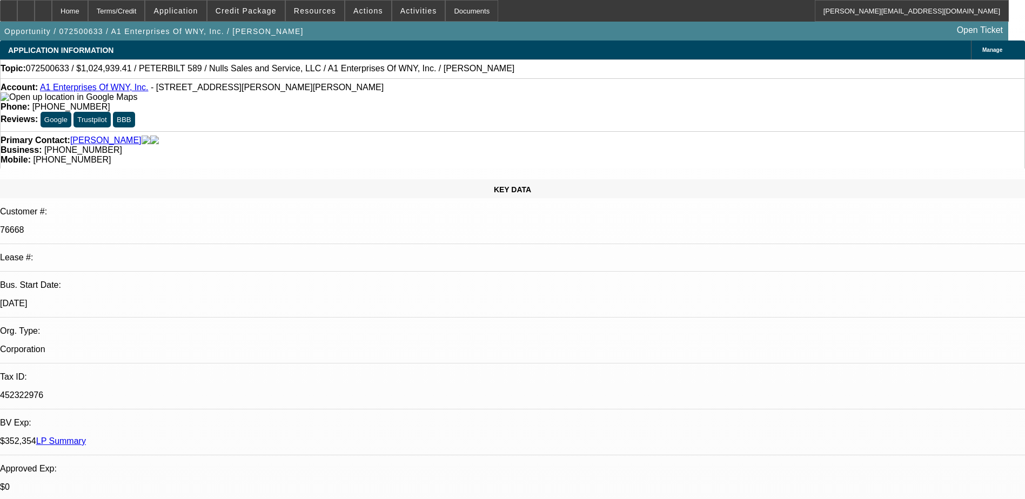
select select "0.1"
select select "2"
select select "0.1"
select select "4"
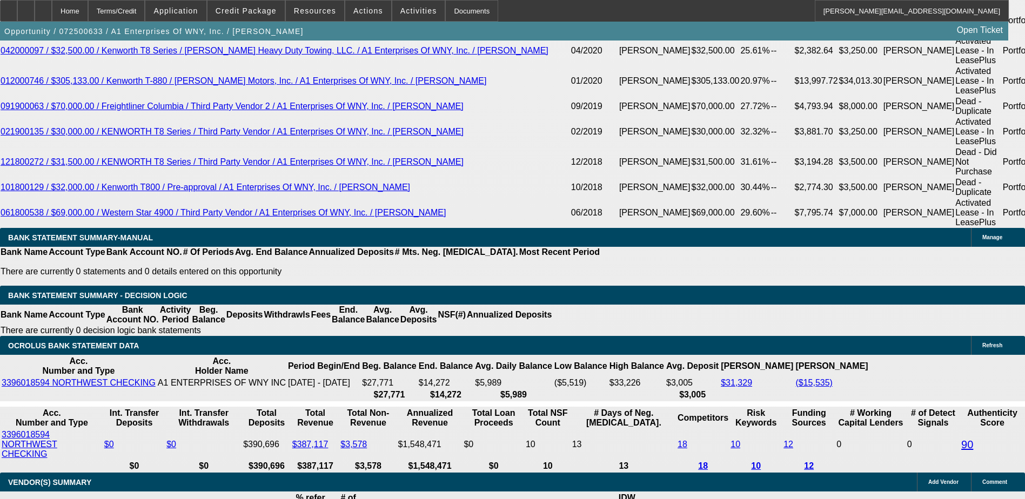
scroll to position [2275, 0]
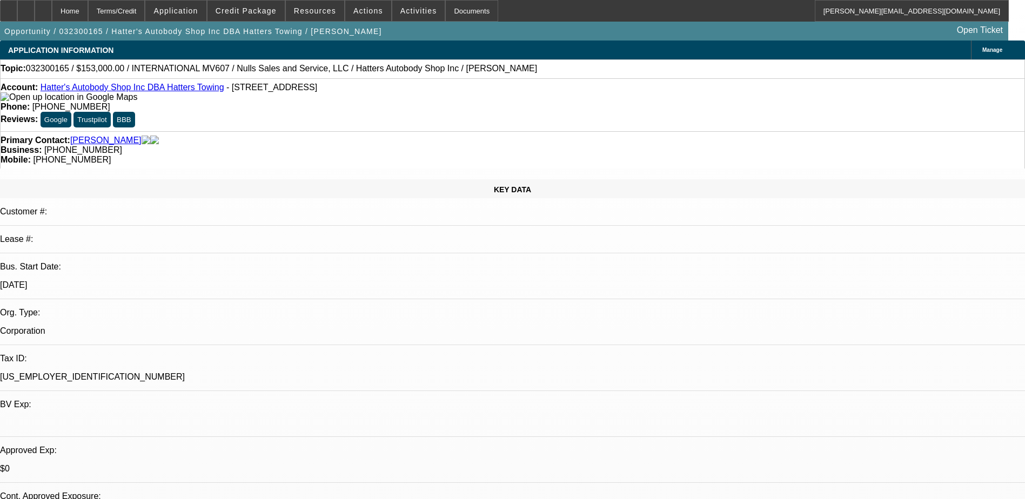
select select "0"
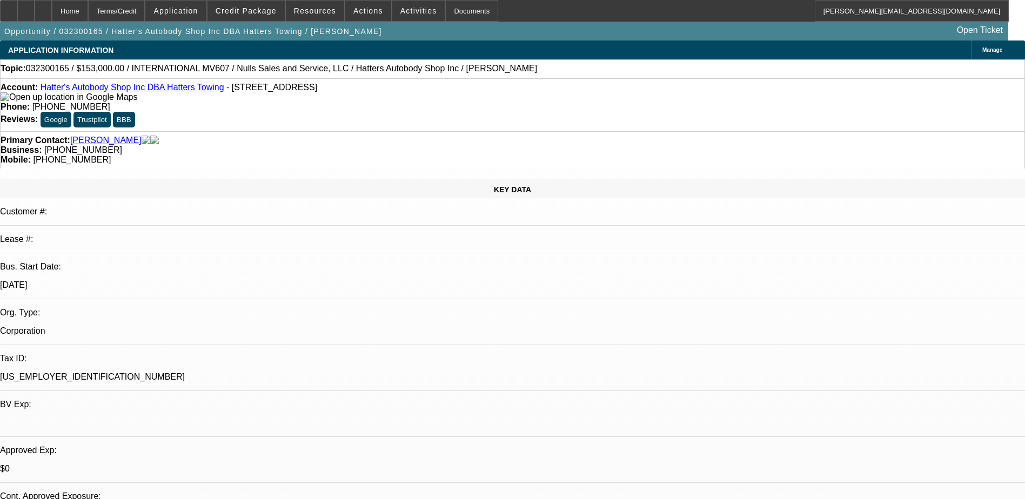
select select "0"
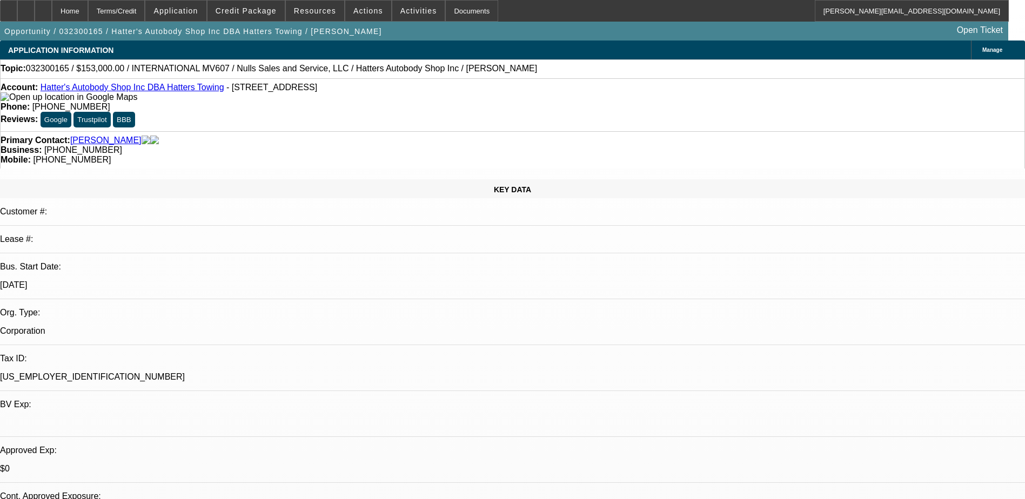
select select "0"
select select "1"
select select "6"
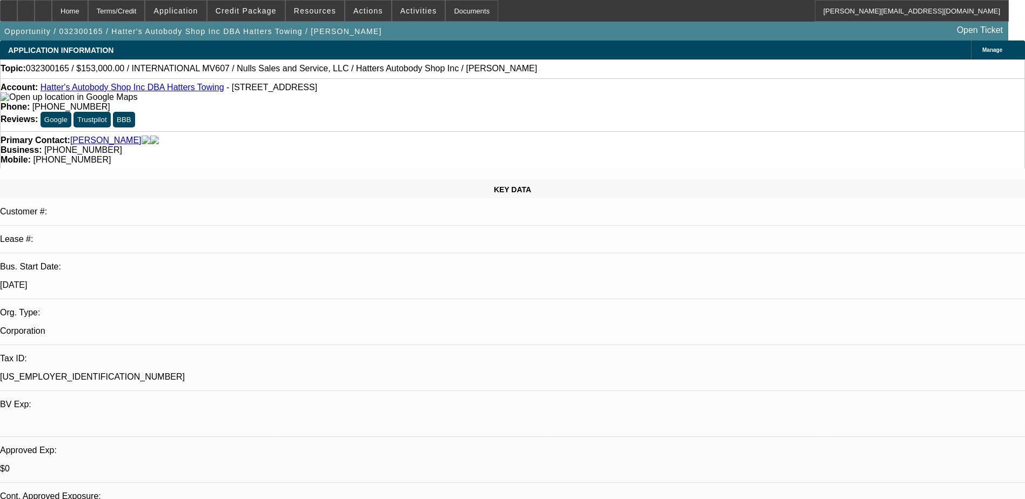
select select "1"
select select "6"
select select "1"
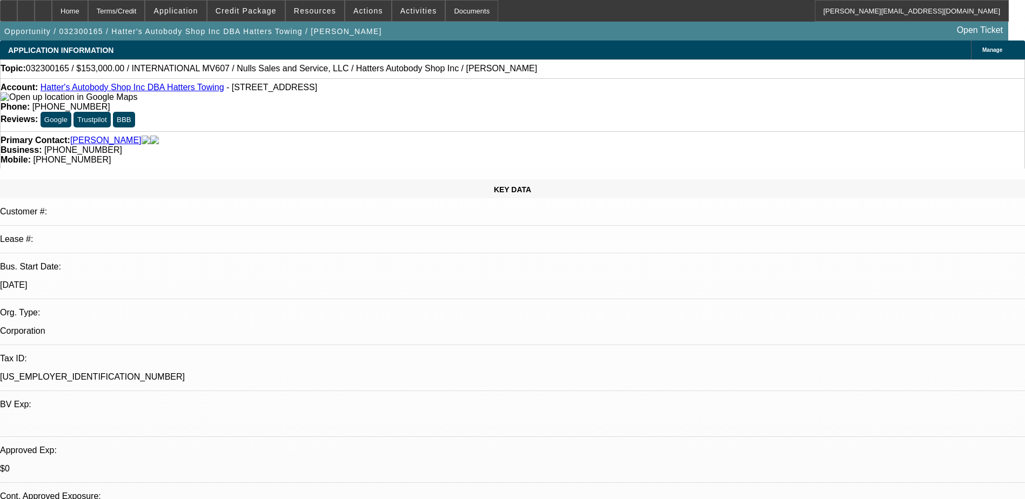
select select "6"
select select "1"
select select "6"
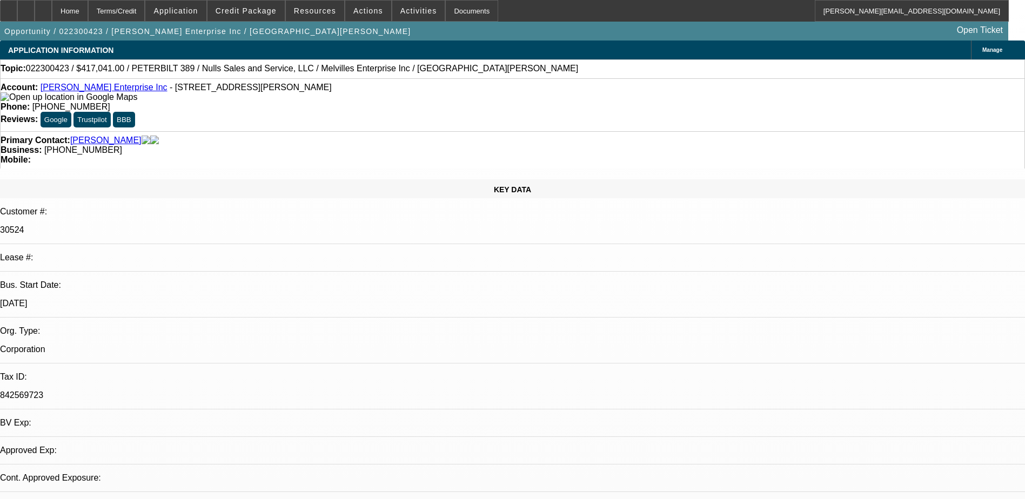
select select "0"
select select "2"
select select "0.1"
select select "1"
select select "2"
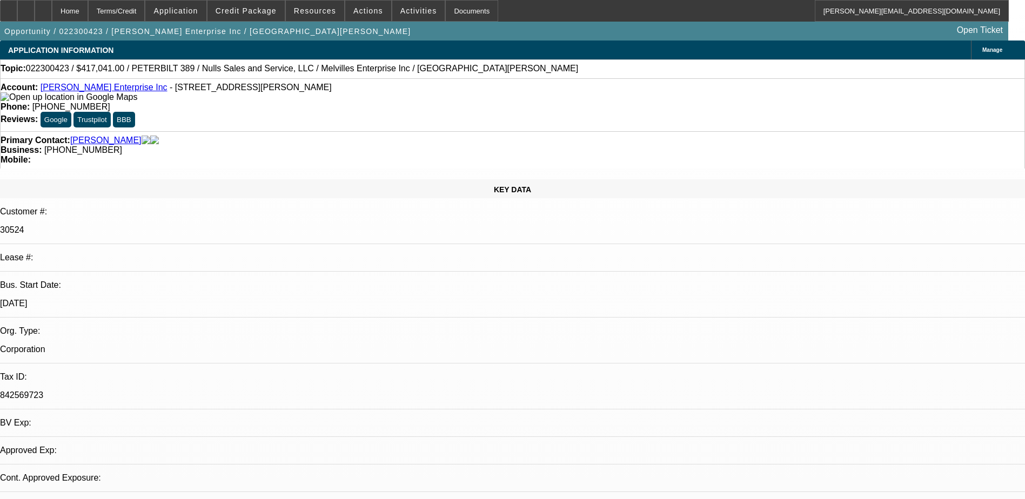
select select "4"
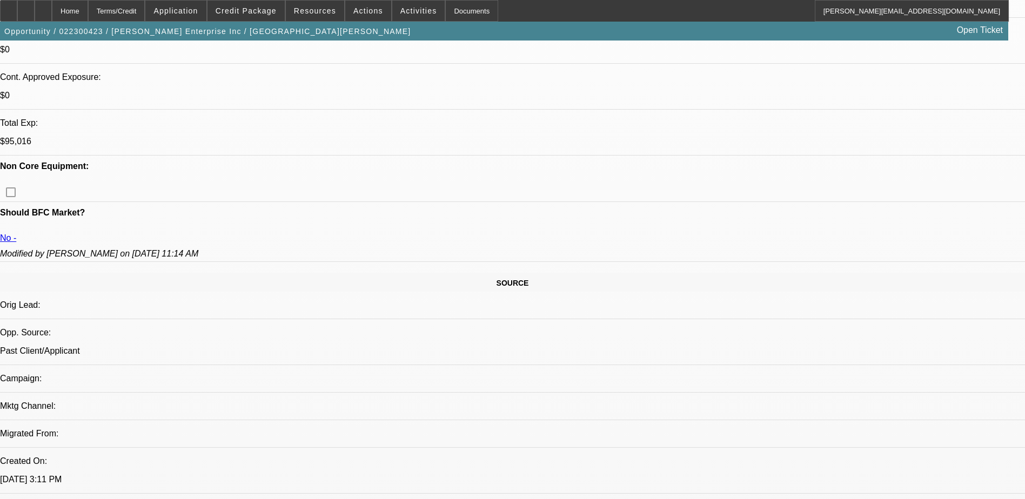
scroll to position [162, 0]
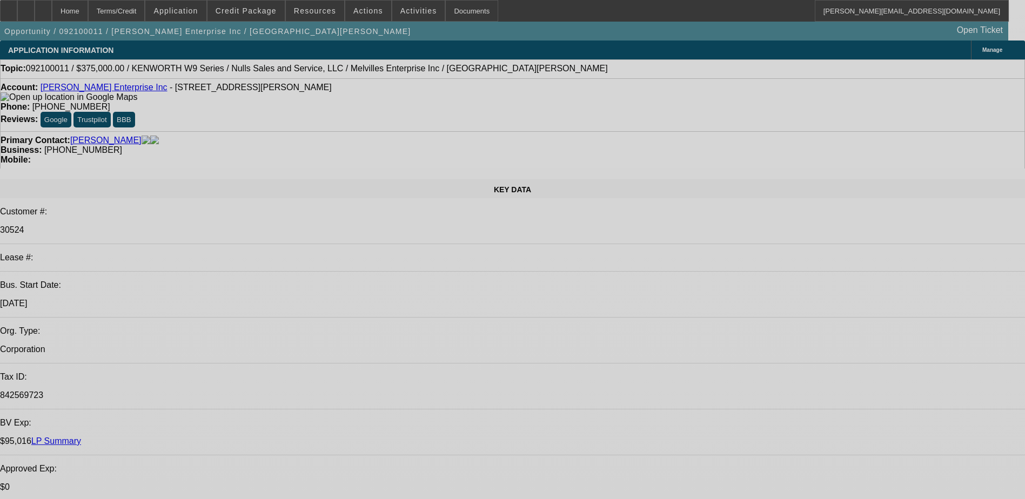
select select "0"
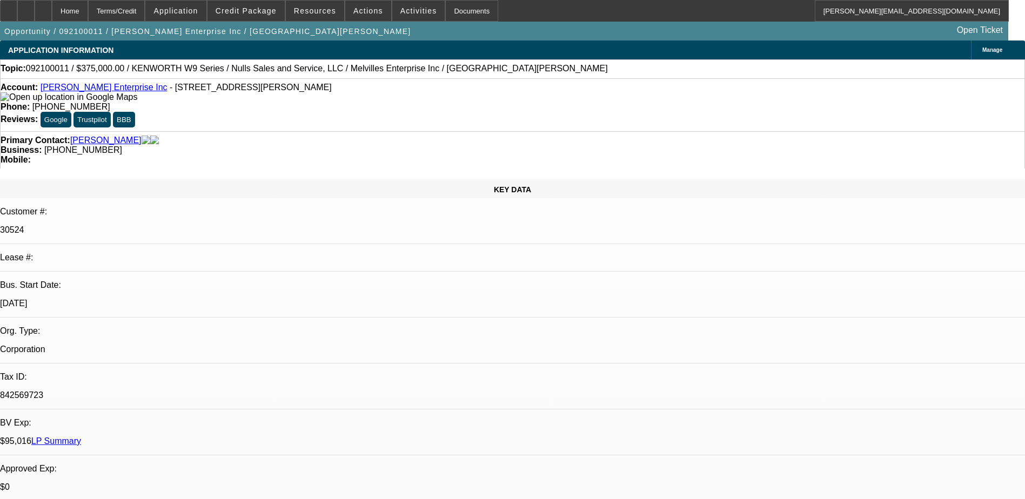
select select "2"
select select "0.1"
select select "0"
select select "2"
select select "0.1"
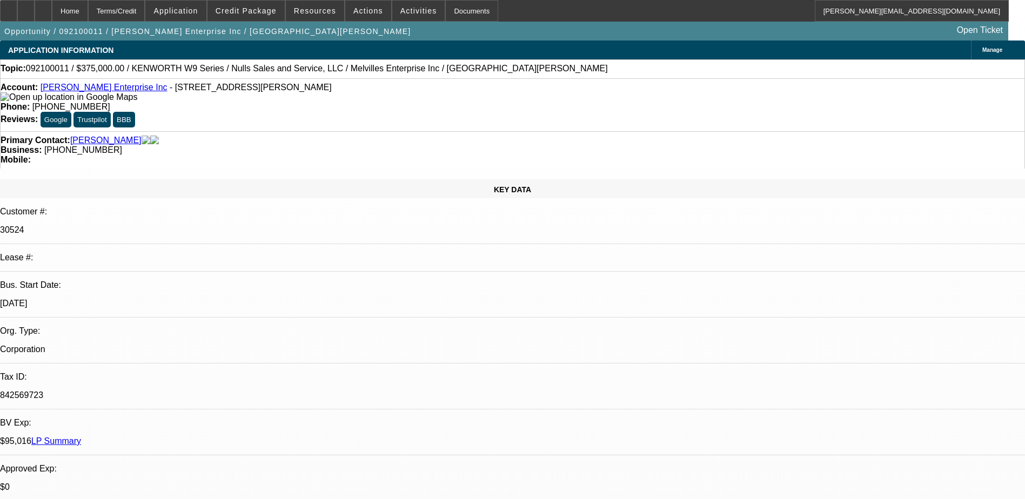
select select "1"
select select "2"
select select "4"
select select "1"
select select "2"
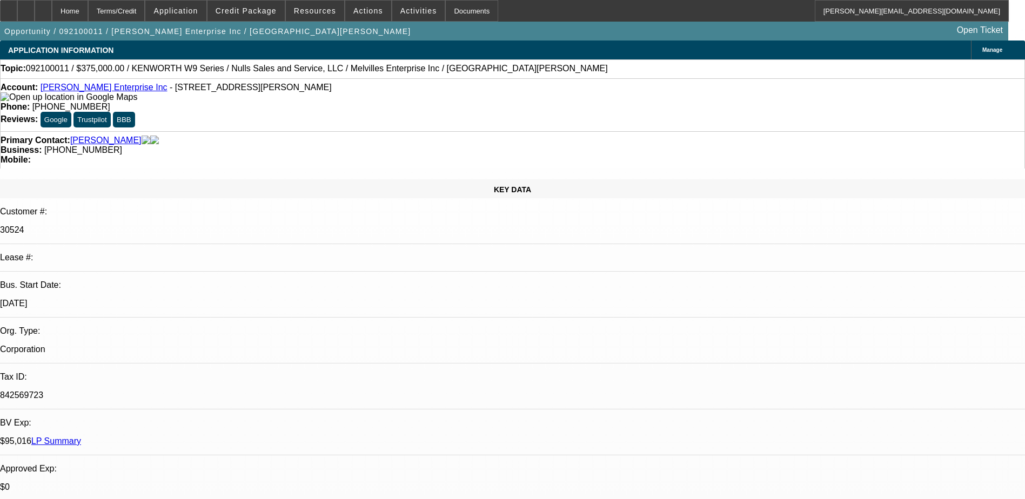
select select "4"
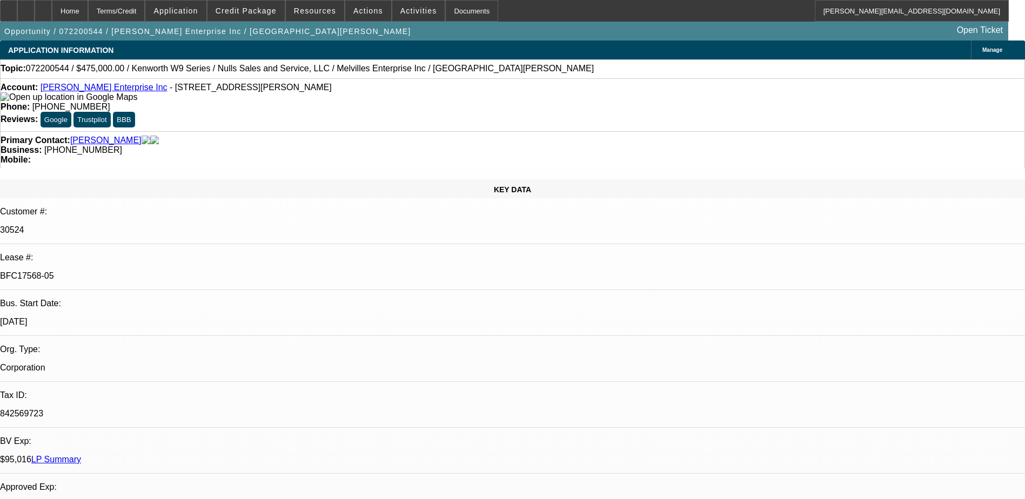
select select "0"
select select "2"
select select "0"
select select "2"
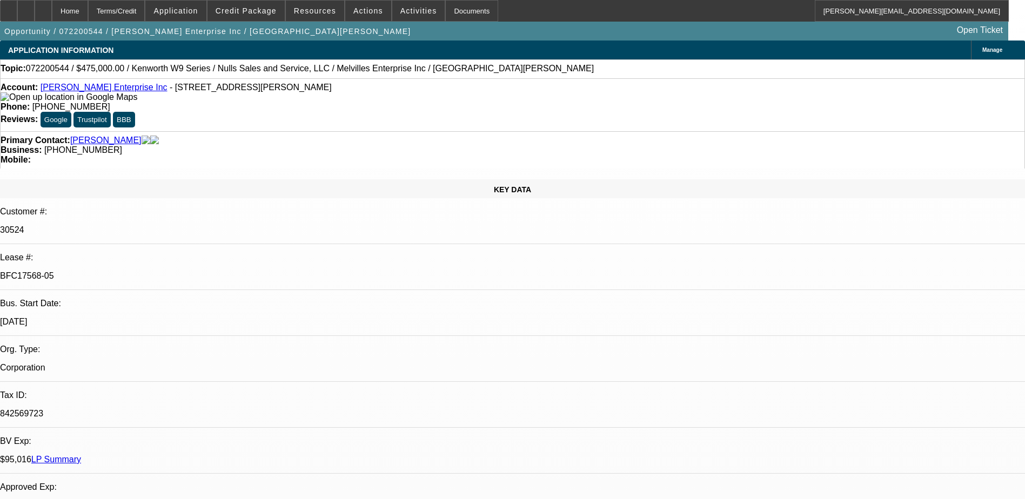
select select "0"
select select "2"
select select "0"
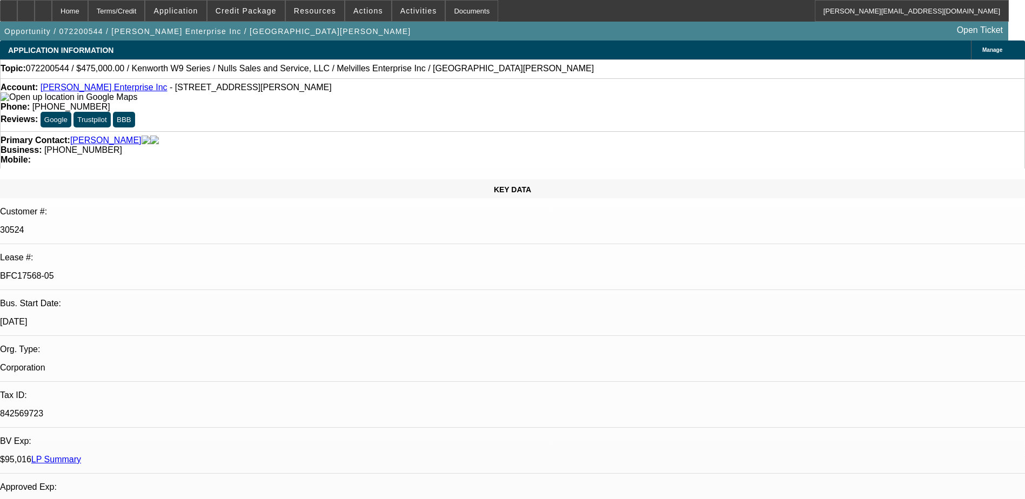
select select "2"
select select "0"
select select "1"
select select "2"
select select "6"
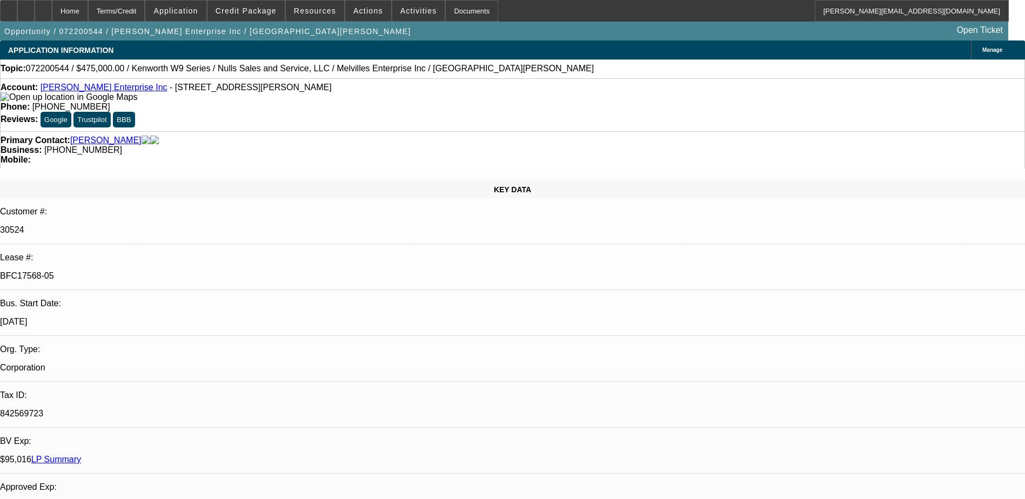
select select "1"
select select "2"
select select "6"
select select "1"
select select "2"
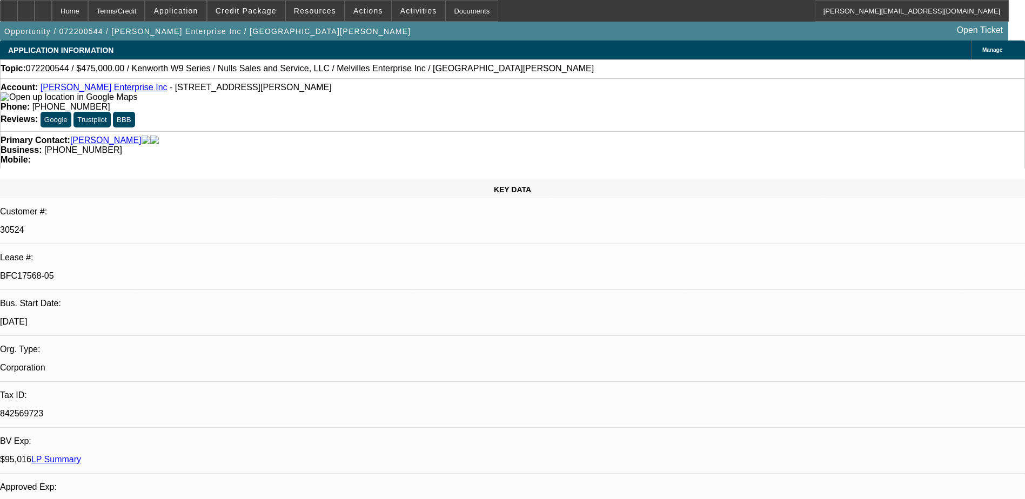
select select "6"
select select "1"
select select "2"
select select "6"
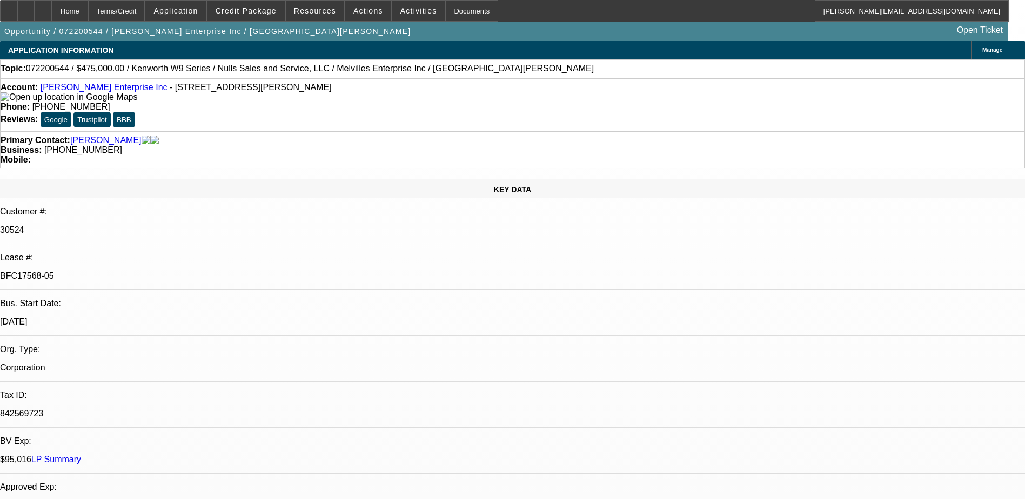
drag, startPoint x: 789, startPoint y: 266, endPoint x: 770, endPoint y: 238, distance: 34.2
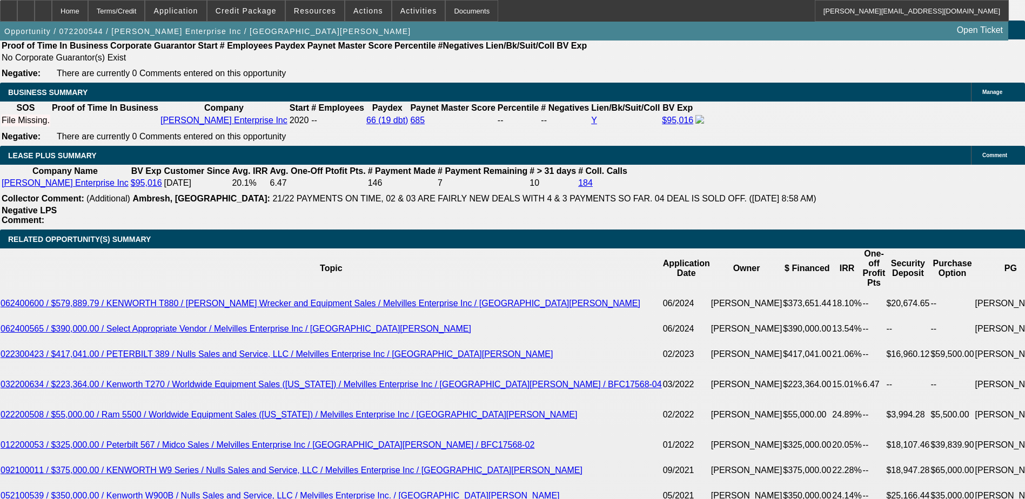
scroll to position [1556, 0]
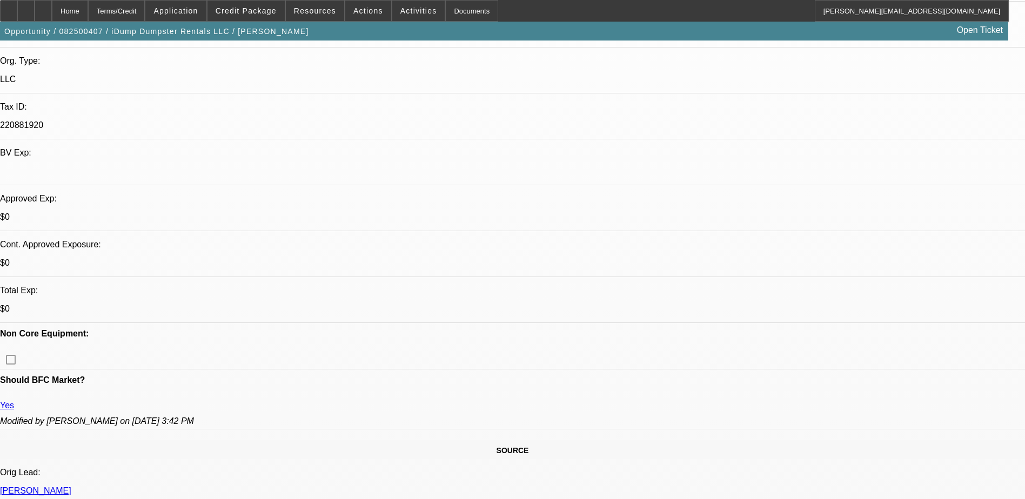
select select "0"
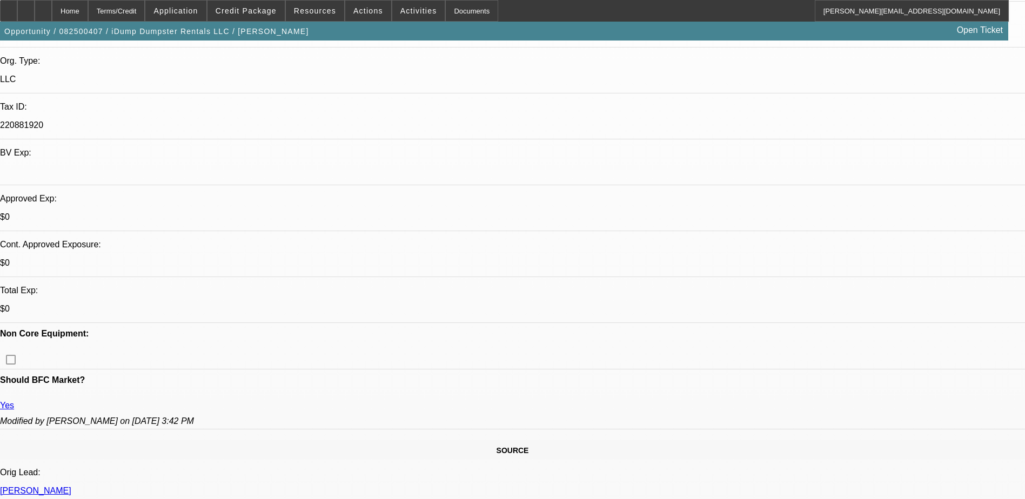
select select "0"
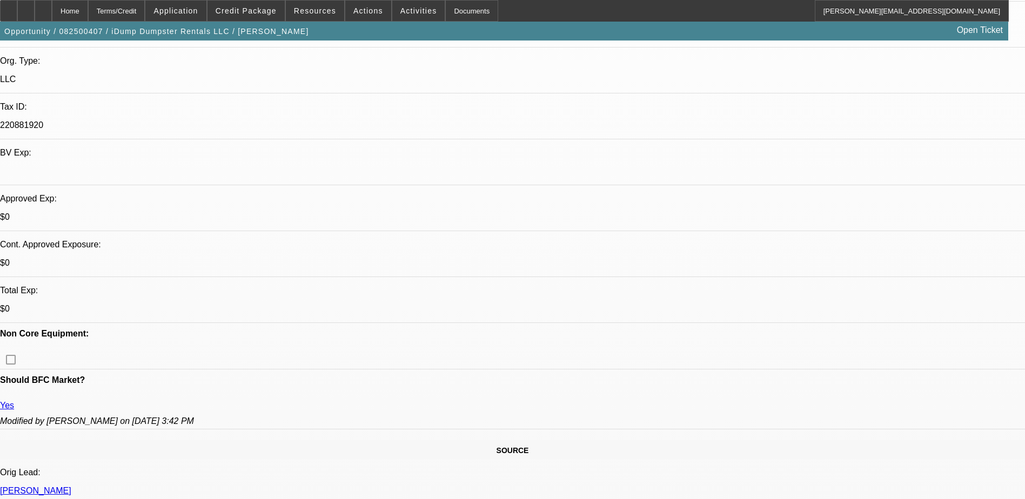
select select "0"
select select "1"
select select "6"
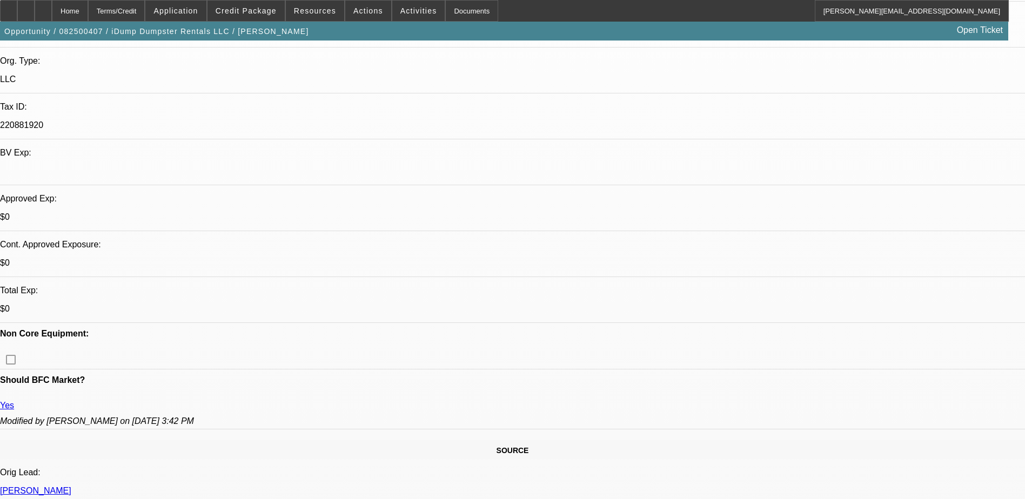
select select "1"
select select "6"
select select "1"
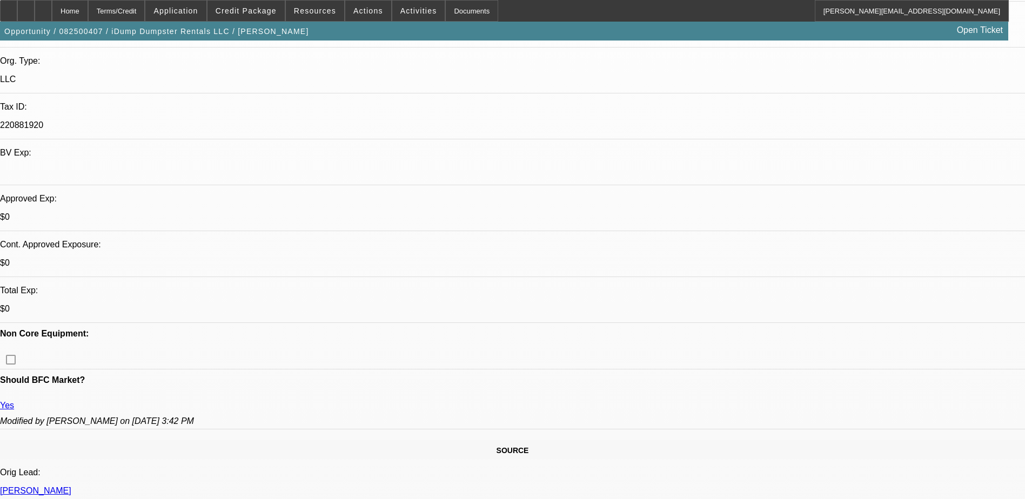
select select "6"
select select "1"
select select "6"
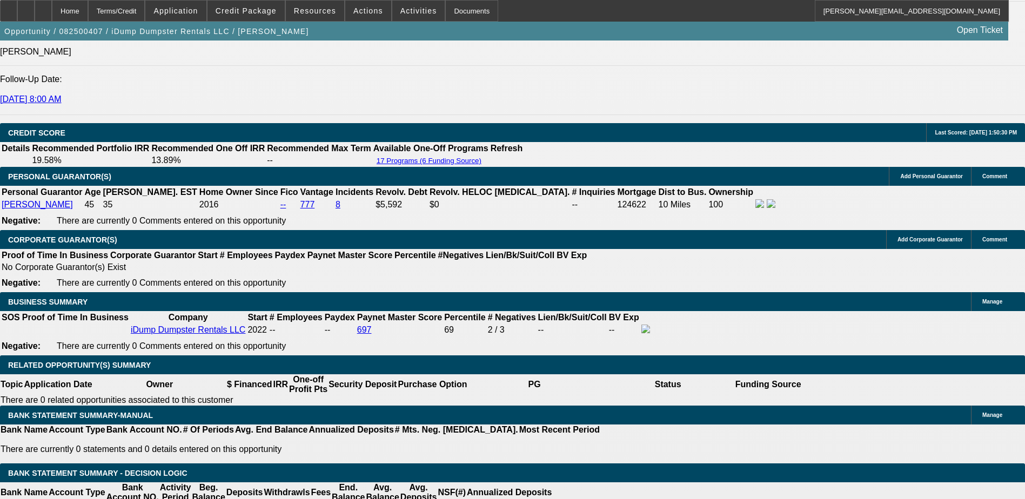
scroll to position [1514, 0]
